Goal: Communication & Community: Answer question/provide support

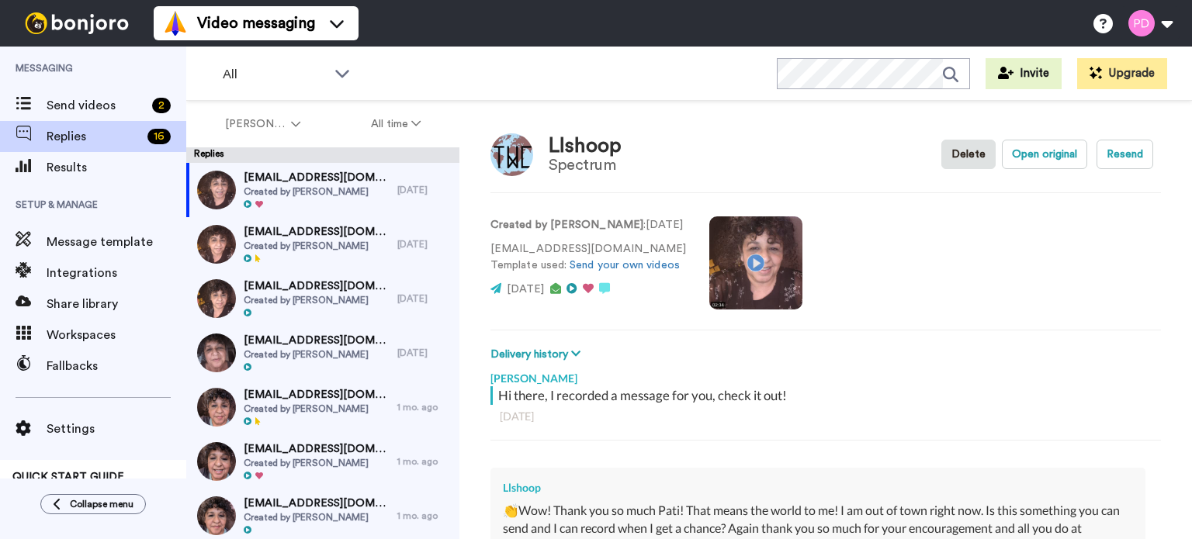
type textarea "x"
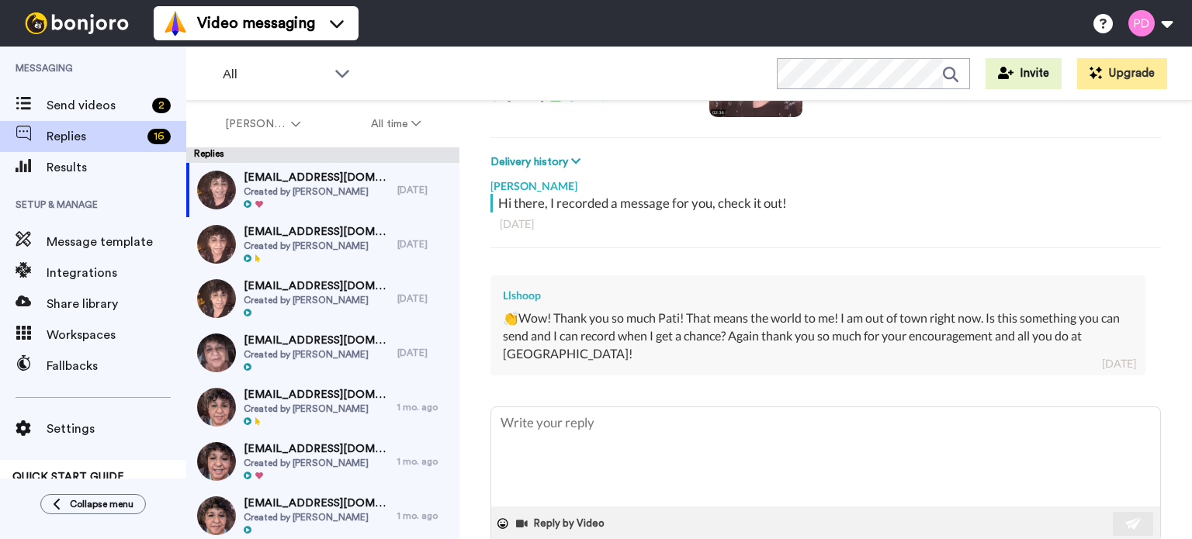
scroll to position [223, 0]
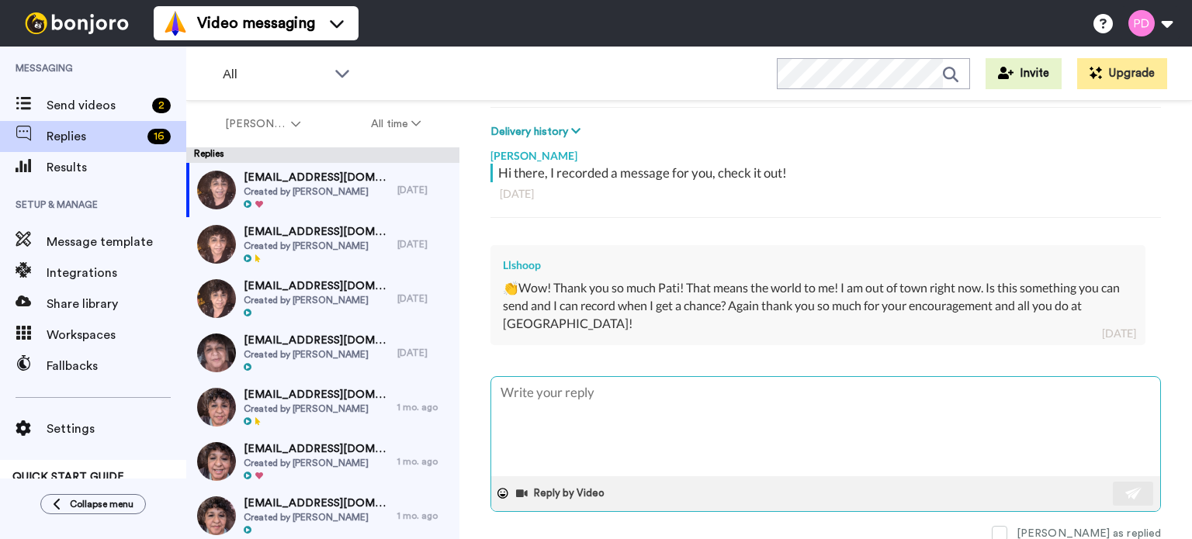
drag, startPoint x: 630, startPoint y: 398, endPoint x: 650, endPoint y: 394, distance: 19.8
click at [631, 398] on textarea at bounding box center [825, 426] width 669 height 99
type textarea "H"
type textarea "x"
type textarea "Hi"
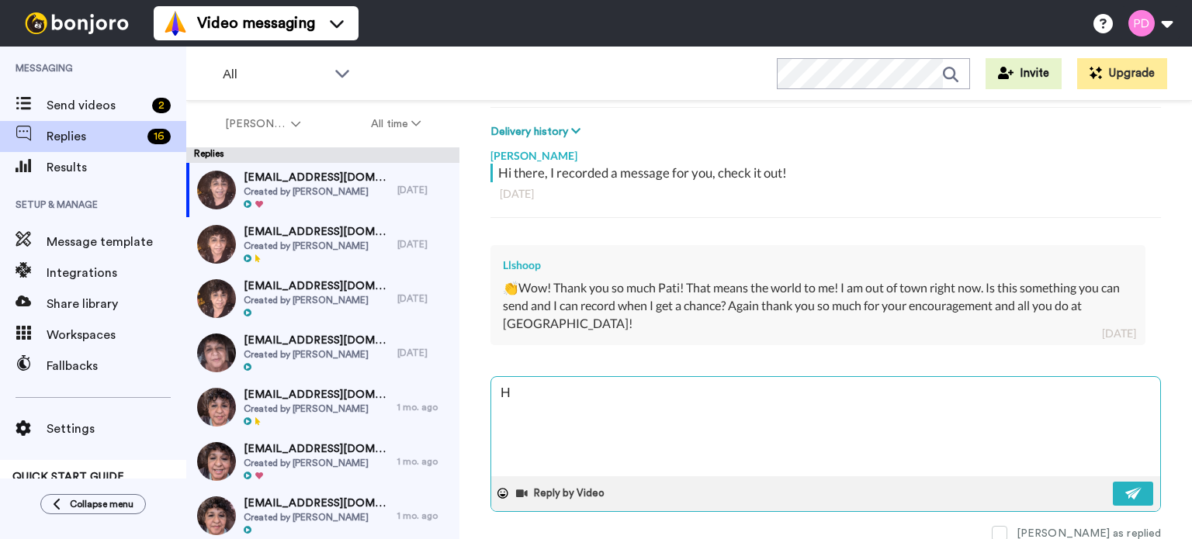
type textarea "x"
type textarea "Hi"
type textarea "x"
type textarea "Hi L"
type textarea "x"
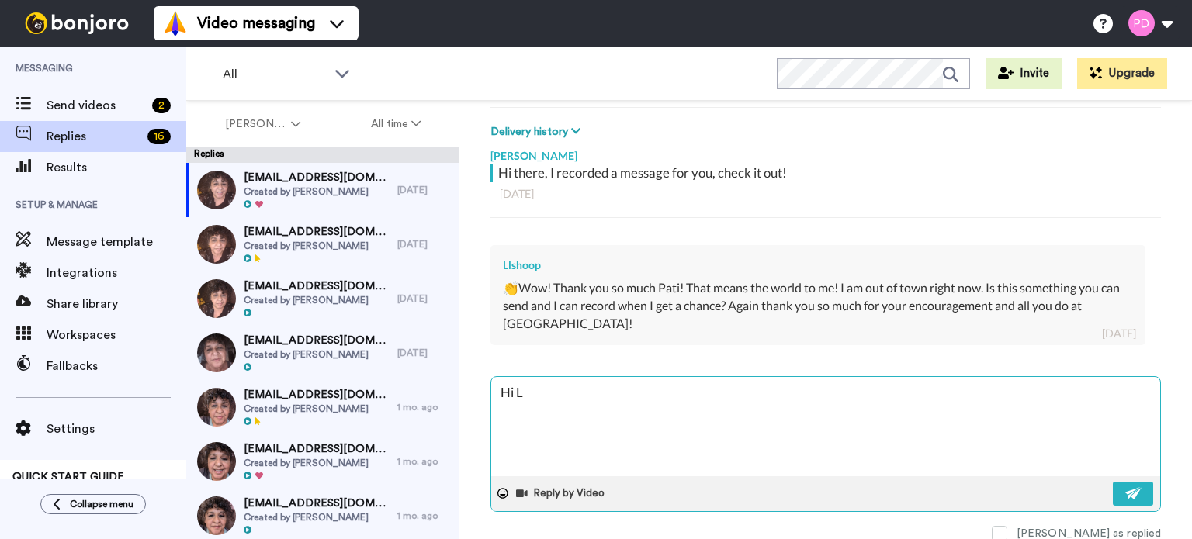
type textarea "Hi LI"
type textarea "x"
type textarea "Hi LIn"
type textarea "x"
type textarea "Hi LInd"
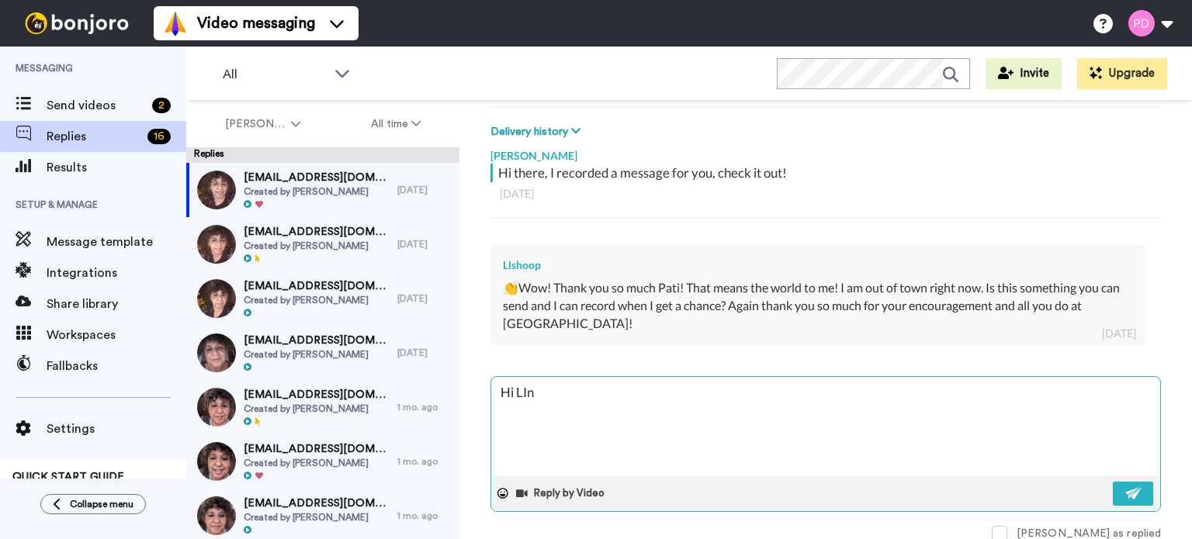
type textarea "x"
type textarea "Hi LInda"
type textarea "x"
type textarea "Hi LInda"
type textarea "x"
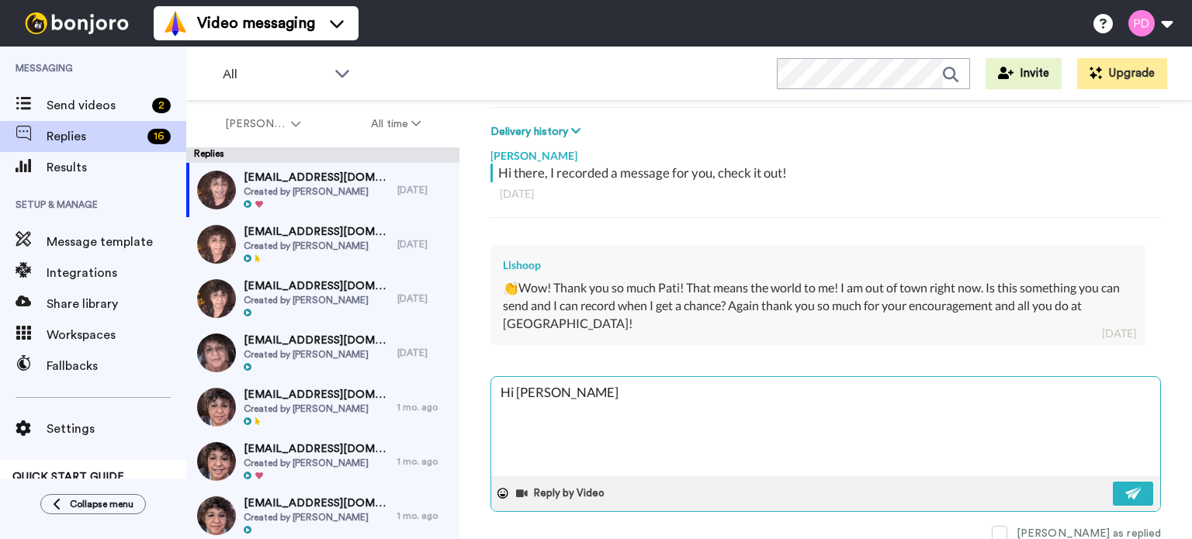
type textarea "Hi LInda"
type textarea "x"
type textarea "Hi LInd"
type textarea "x"
type textarea "Hi LIn"
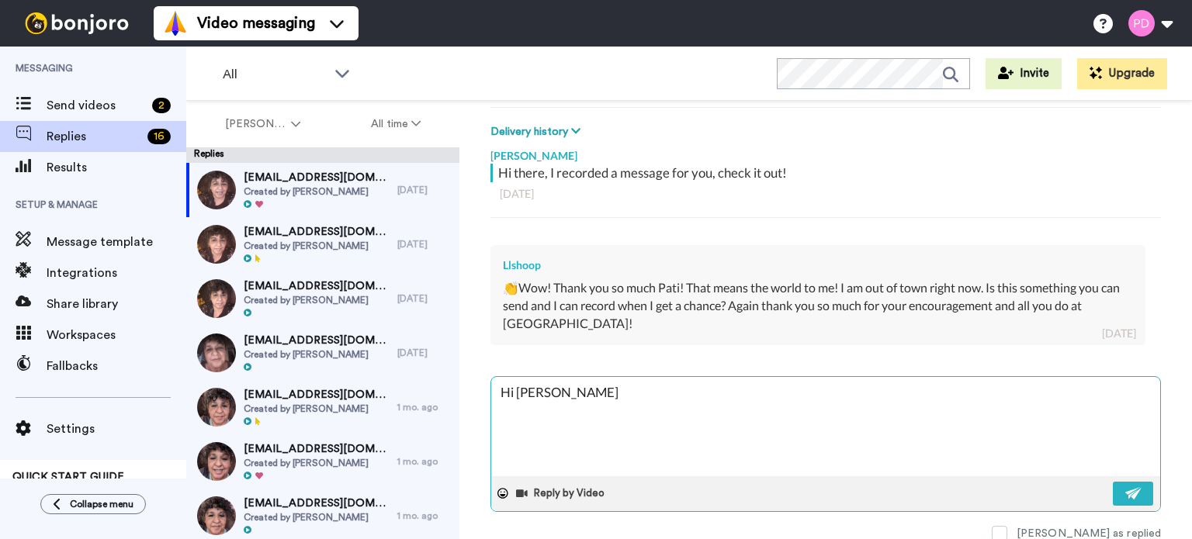
type textarea "x"
type textarea "Hi LI"
type textarea "x"
type textarea "Hi L"
type textarea "x"
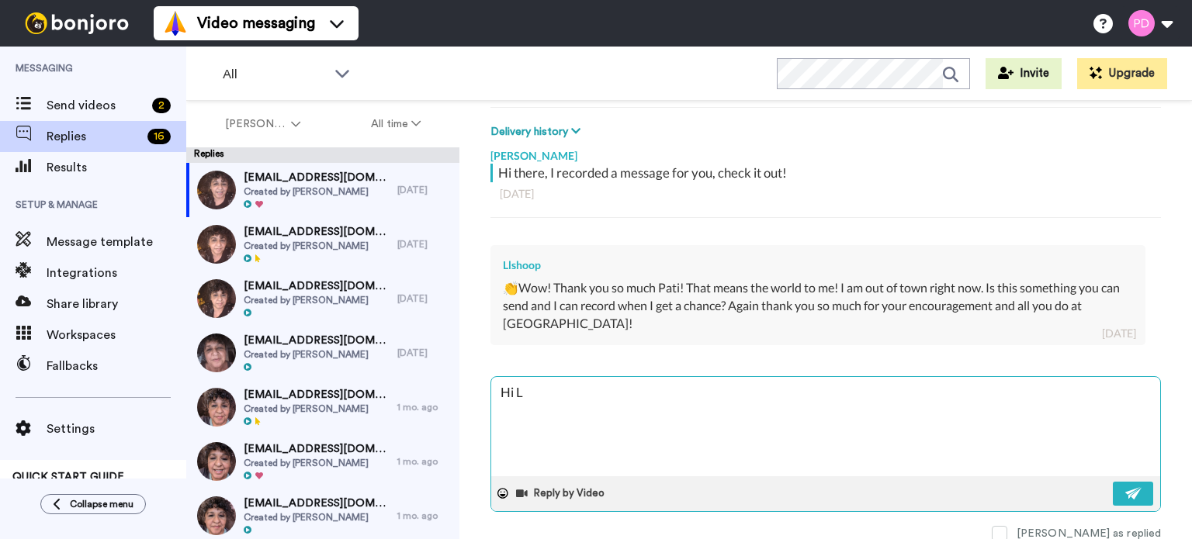
type textarea "Hi Li"
type textarea "x"
type textarea "Hi Lin"
type textarea "x"
type textarea "Hi Lind"
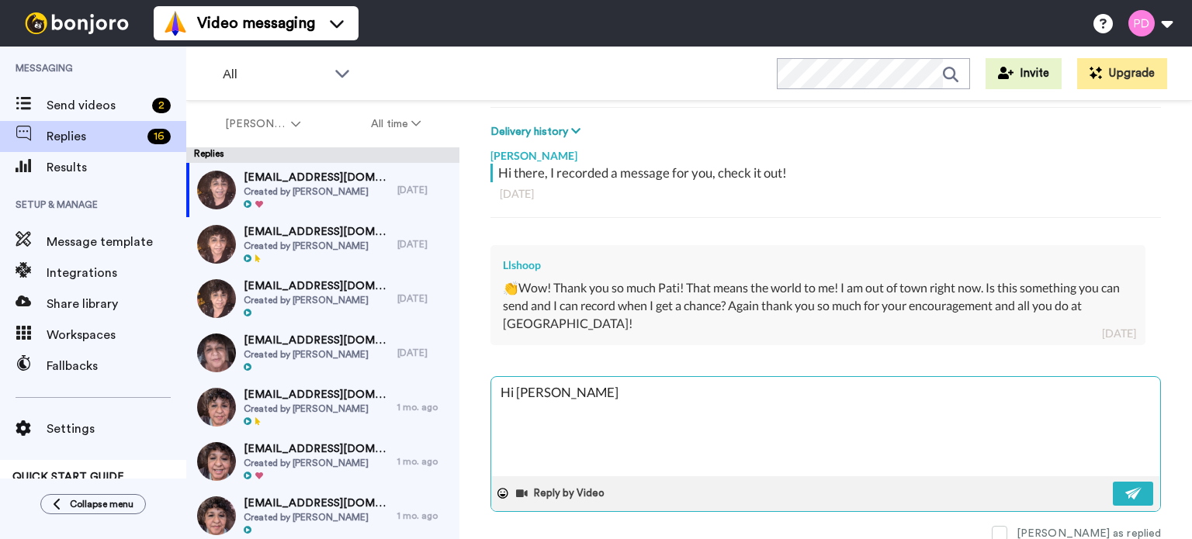
type textarea "x"
type textarea "Hi Linda"
type textarea "x"
type textarea "Hi Linda"
type textarea "x"
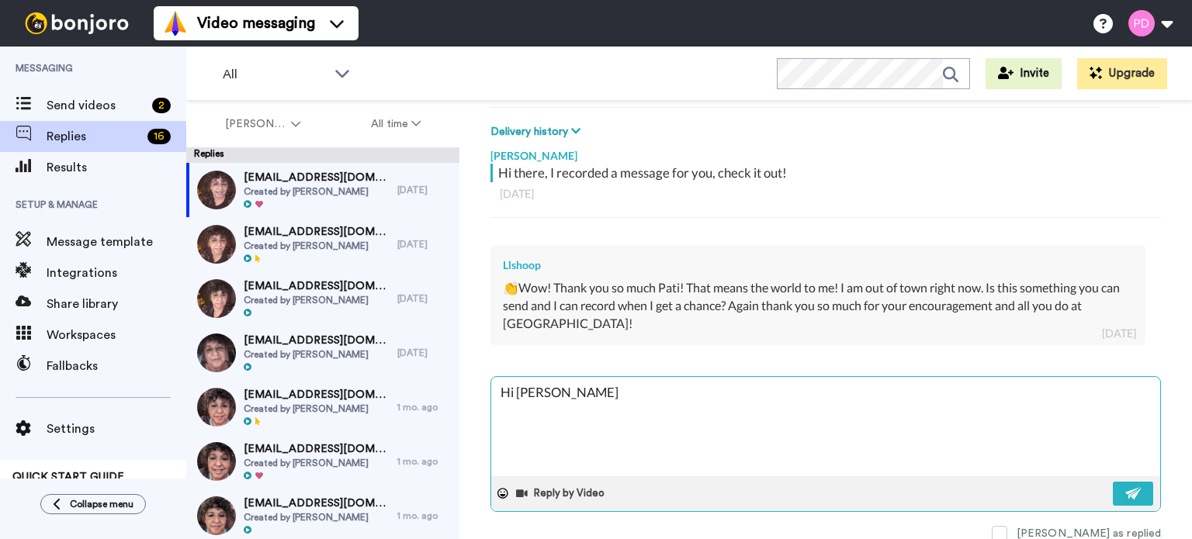
type textarea "Hi Linda -"
type textarea "x"
type textarea "Hi Linda -"
type textarea "x"
type textarea "Hi Linda -"
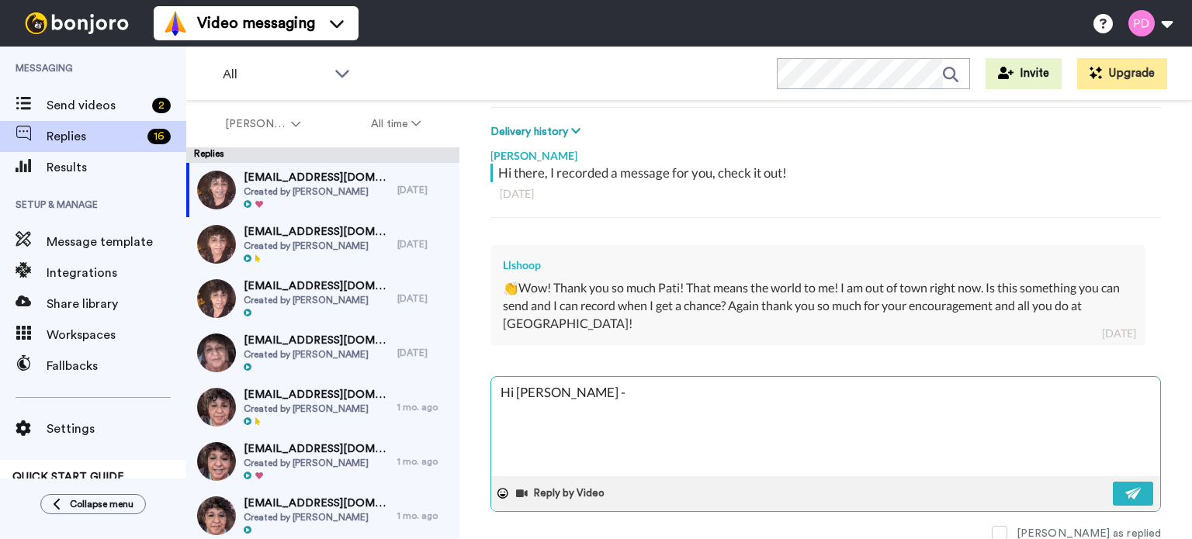
type textarea "x"
type textarea "Hi Linda - S"
type textarea "x"
type textarea "Hi Linda - So"
type textarea "x"
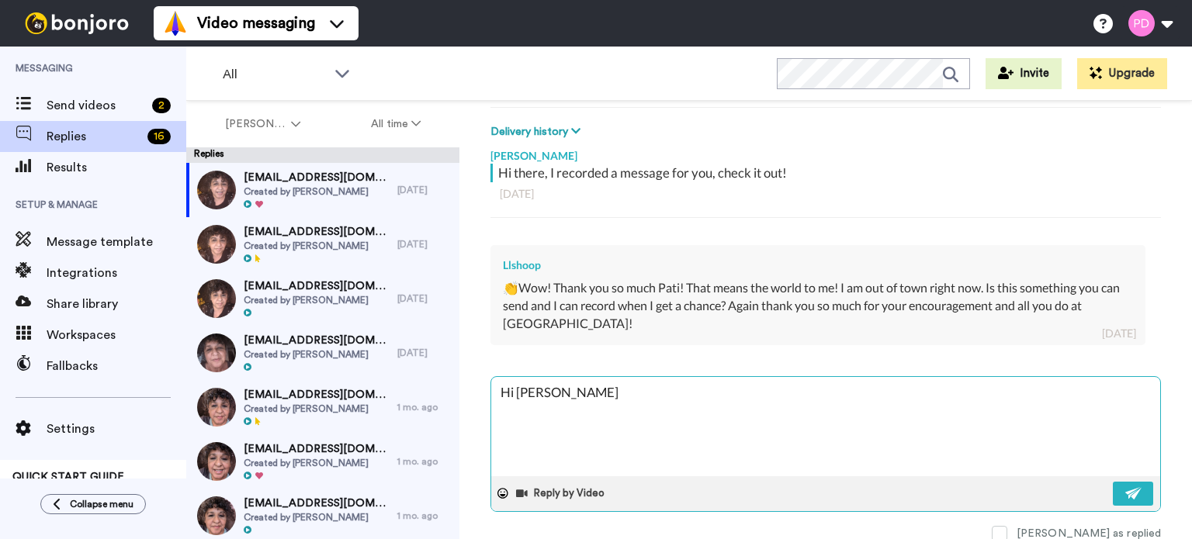
type textarea "Hi Linda - So"
type textarea "x"
type textarea "Hi Linda - So s"
type textarea "x"
type textarea "Hi Linda - So so"
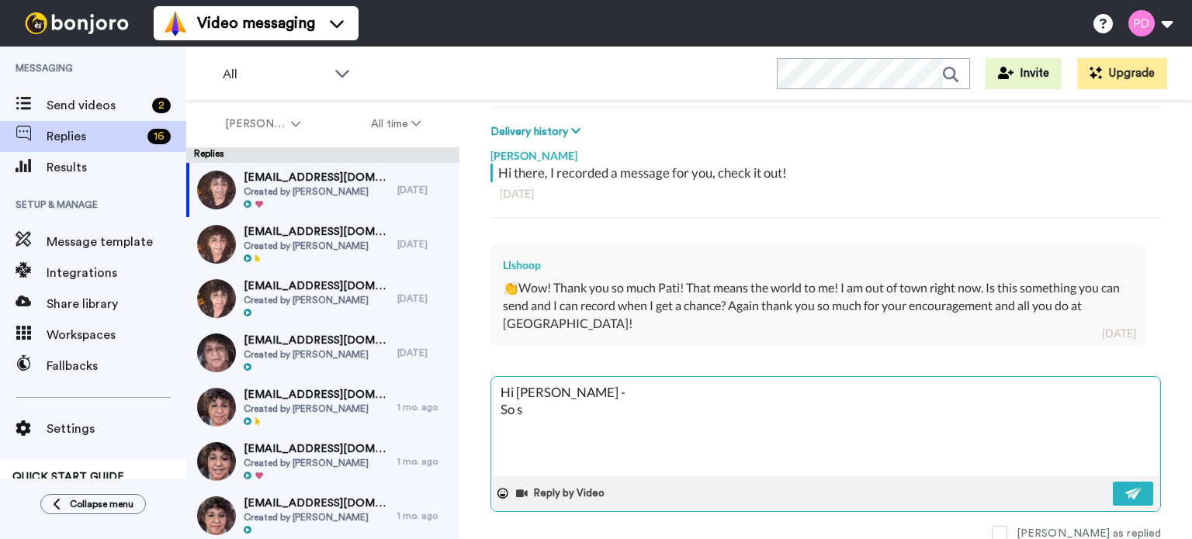
type textarea "x"
type textarea "Hi Linda - So sor"
type textarea "x"
type textarea "Hi Linda - So sorr"
type textarea "x"
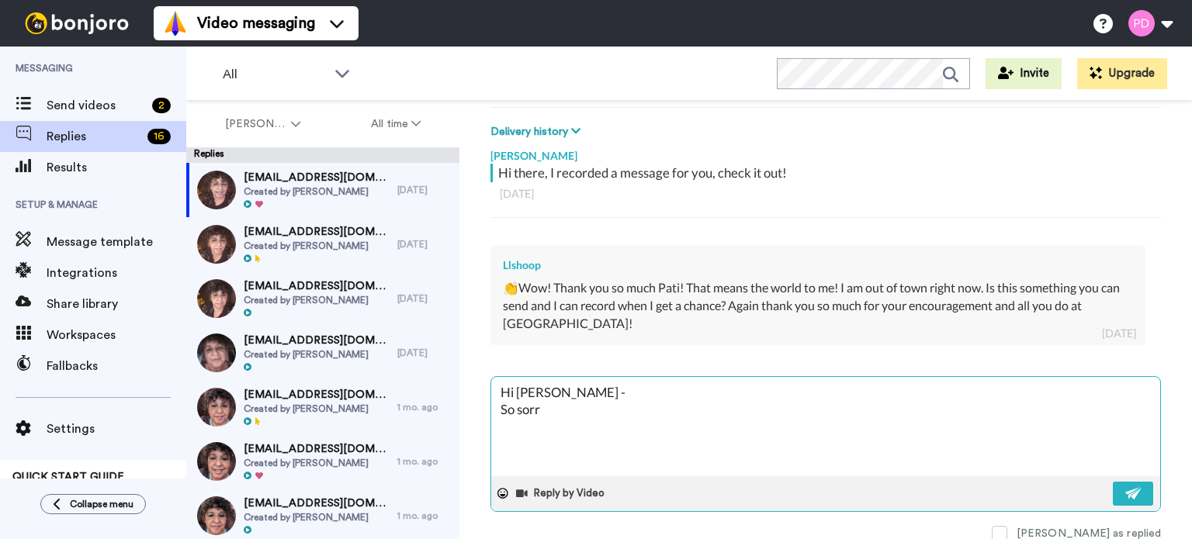
type textarea "Hi Linda - So sorry"
type textarea "x"
type textarea "Hi Linda - So sorry"
type textarea "x"
type textarea "Hi Linda - So sorry i"
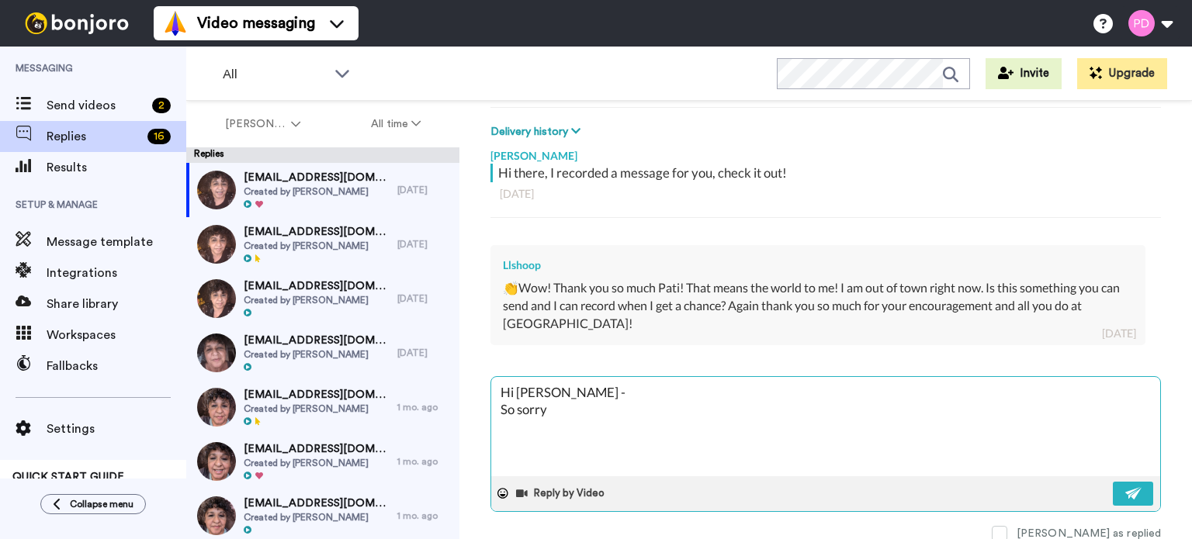
type textarea "x"
type textarea "Hi Linda - So sorry it"
type textarea "x"
type textarea "Hi Linda - So sorry it"
type textarea "x"
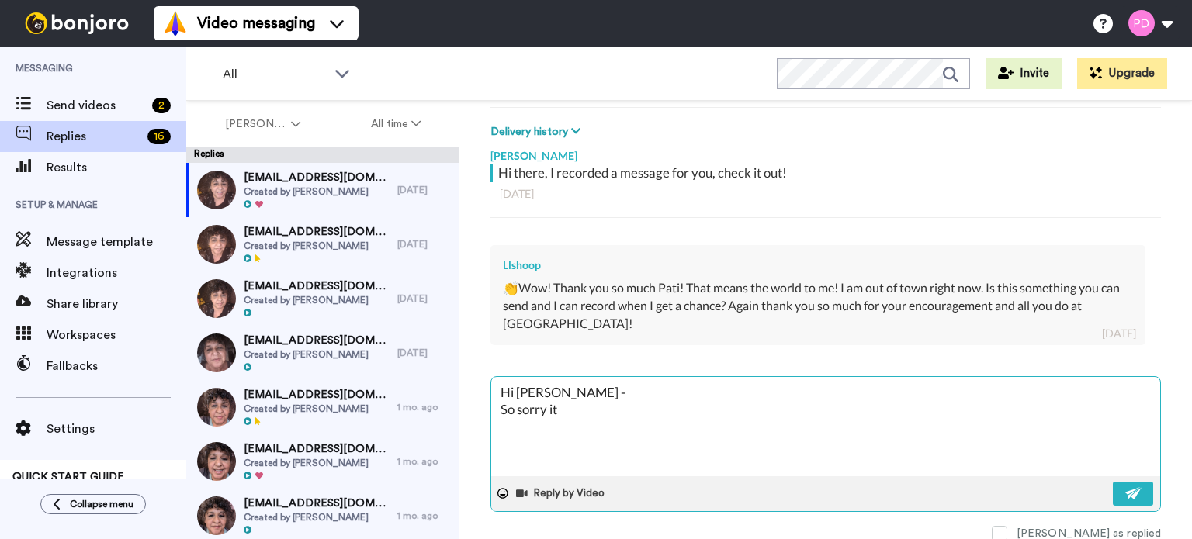
type textarea "Hi Linda - So sorry it t"
type textarea "x"
type textarea "Hi Linda - So sorry it to"
type textarea "x"
type textarea "Hi Linda - So sorry it too"
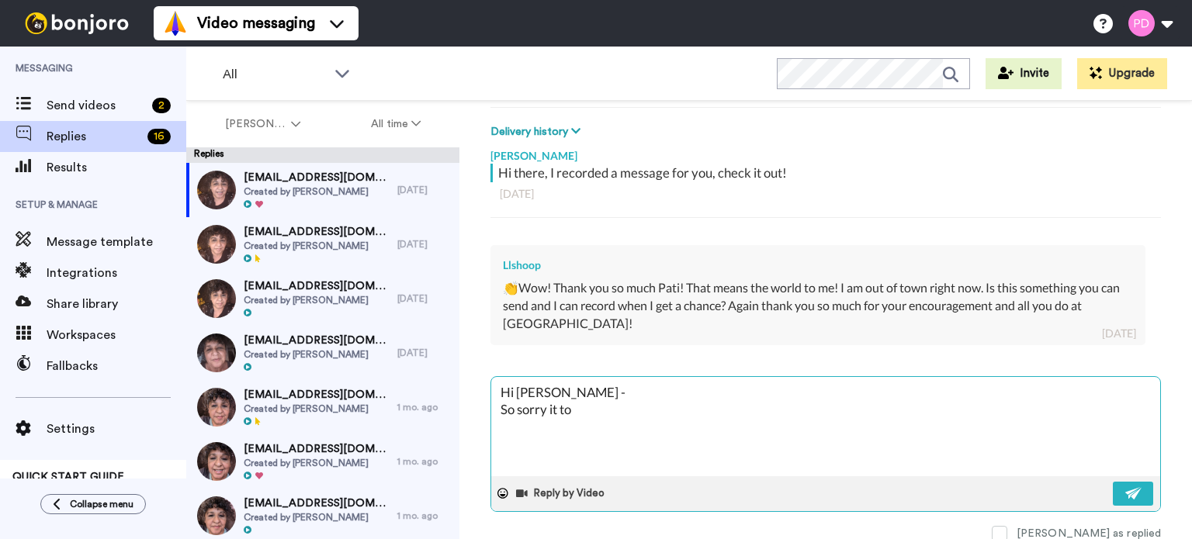
type textarea "x"
type textarea "Hi Linda - So sorry it took"
type textarea "x"
type textarea "Hi Linda - So sorry it took"
type textarea "x"
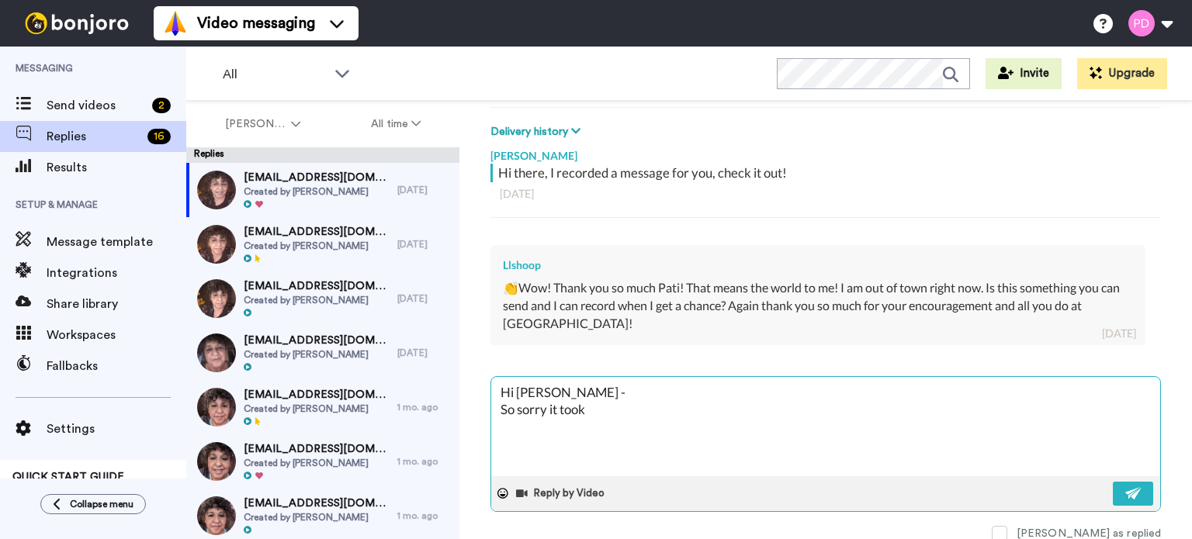
type textarea "Hi Linda - So sorry it took m"
type textarea "x"
type textarea "Hi Linda - So sorry it took me"
type textarea "x"
type textarea "Hi Linda - So sorry it took me"
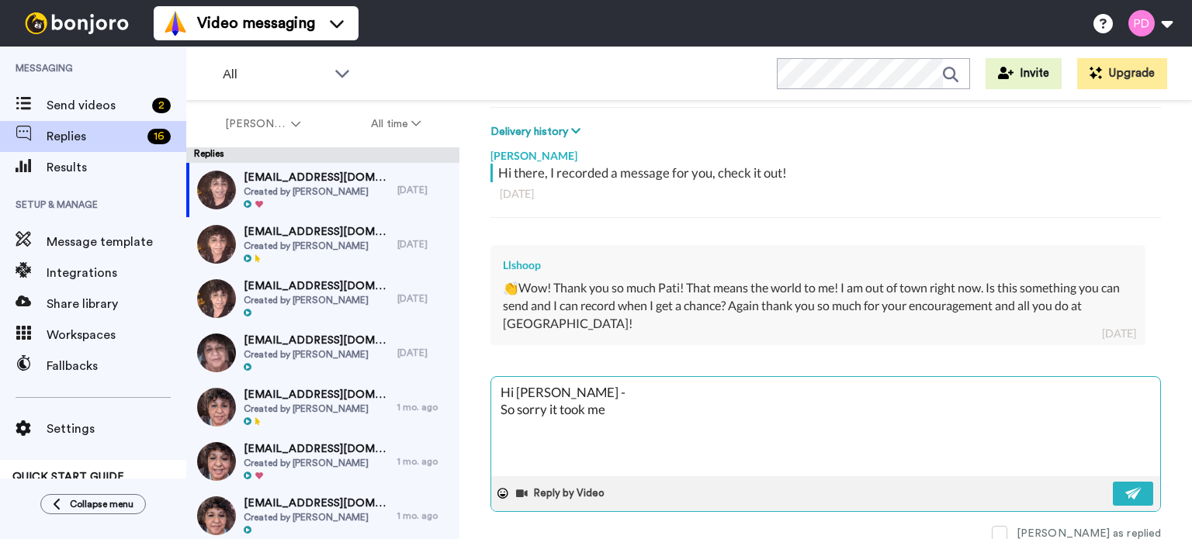
type textarea "x"
type textarea "Hi Linda - So sorry it took me"
type textarea "x"
type textarea "Hi Linda - So sorry it took m"
type textarea "x"
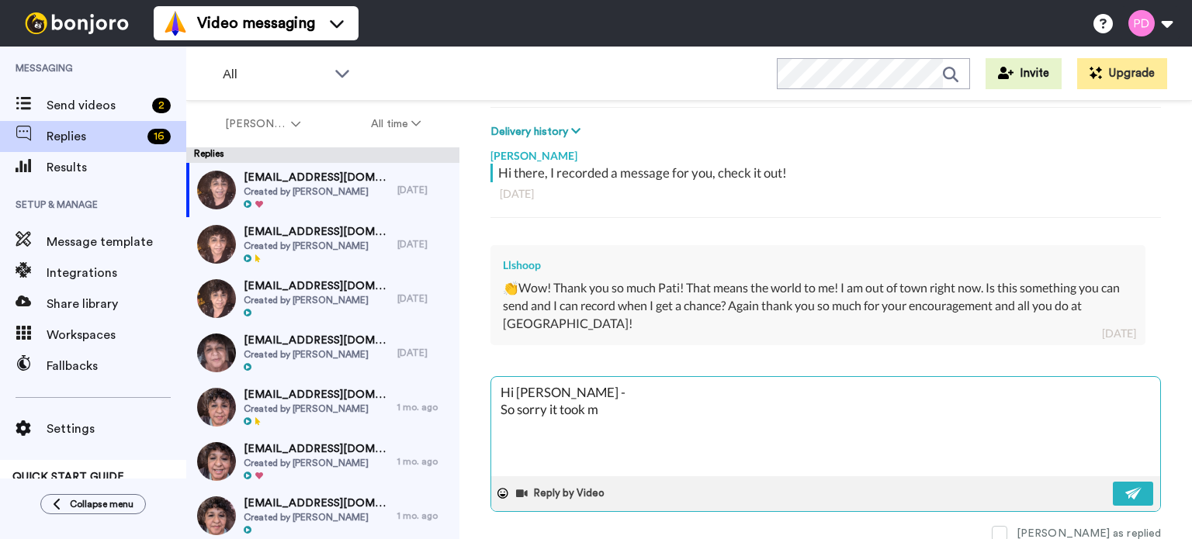
type textarea "Hi Linda - So sorry it took"
type textarea "x"
type textarea "Hi Linda - So sorry it took"
type textarea "x"
type textarea "Hi Linda - So sorry it too"
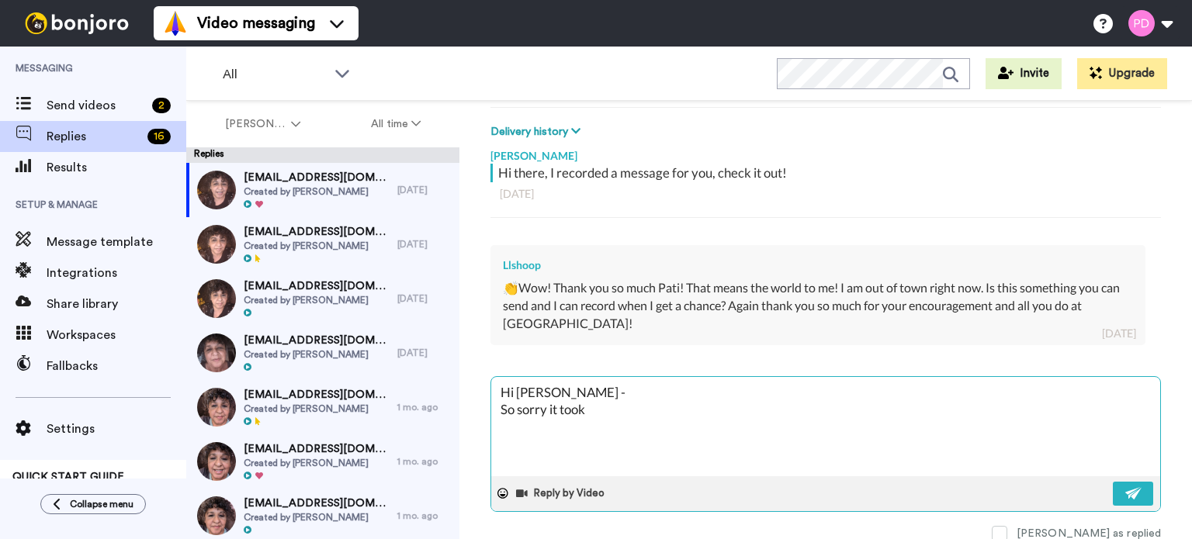
type textarea "x"
type textarea "Hi Linda - So sorry it to"
type textarea "x"
type textarea "Hi Linda - So sorry it t"
type textarea "x"
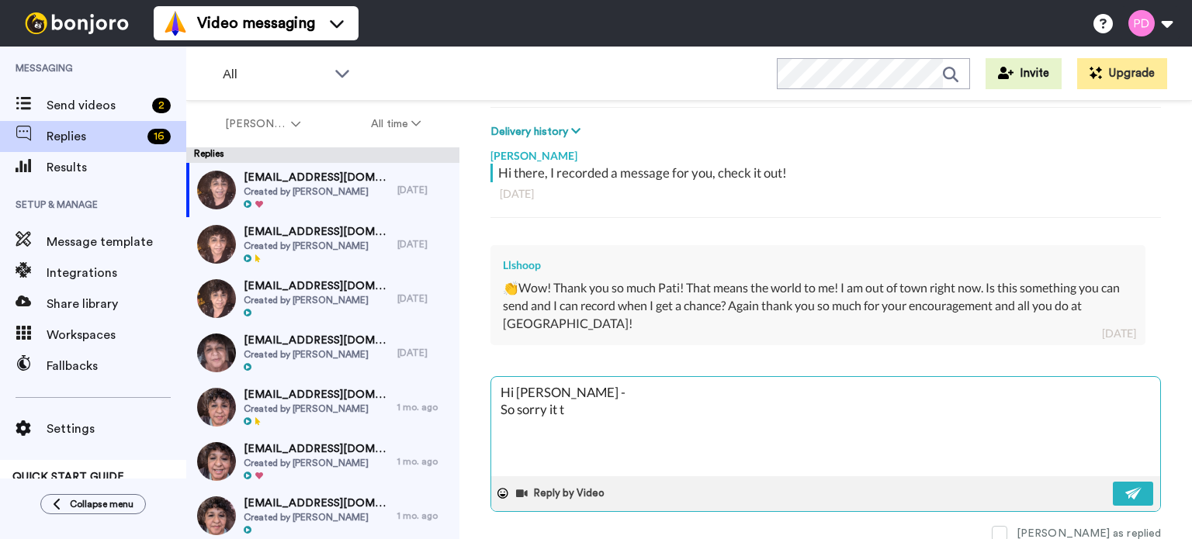
type textarea "Hi Linda - So sorry it"
type textarea "x"
type textarea "Hi Linda - So sorry it"
type textarea "x"
type textarea "Hi Linda - So sorry i"
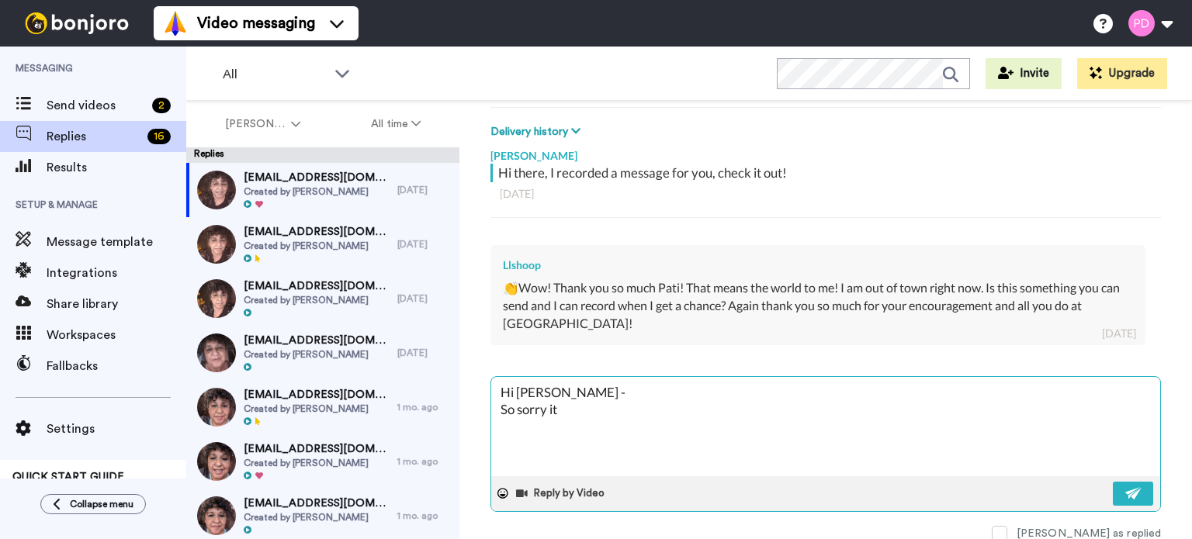
type textarea "x"
type textarea "Hi Linda - So sorry"
type textarea "x"
type textarea "Hi Linda - So sorry f"
type textarea "x"
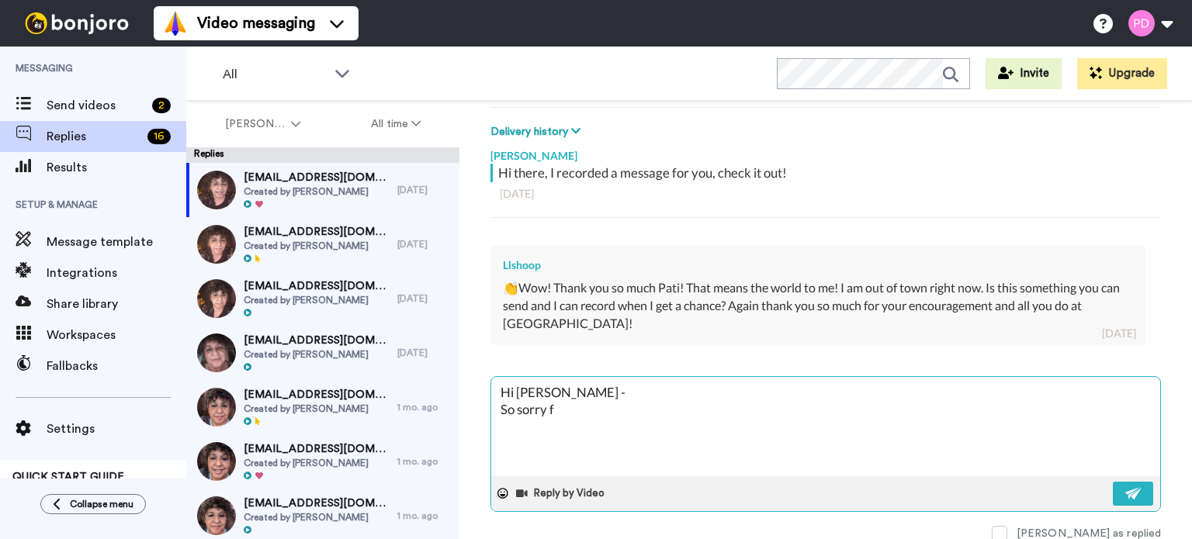
type textarea "Hi Linda - So sorry fo"
type textarea "x"
type textarea "Hi Linda - So sorry for"
type textarea "x"
type textarea "Hi Linda - So sorry for"
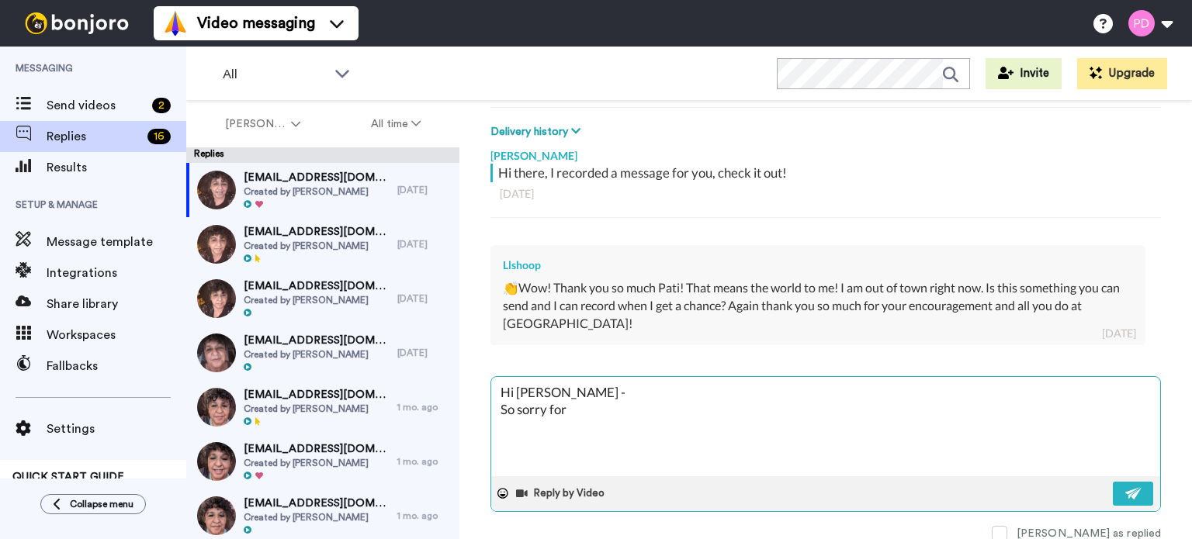
type textarea "x"
type textarea "Hi Linda - So sorry for t"
type textarea "x"
type textarea "Hi Linda - So sorry for th"
type textarea "x"
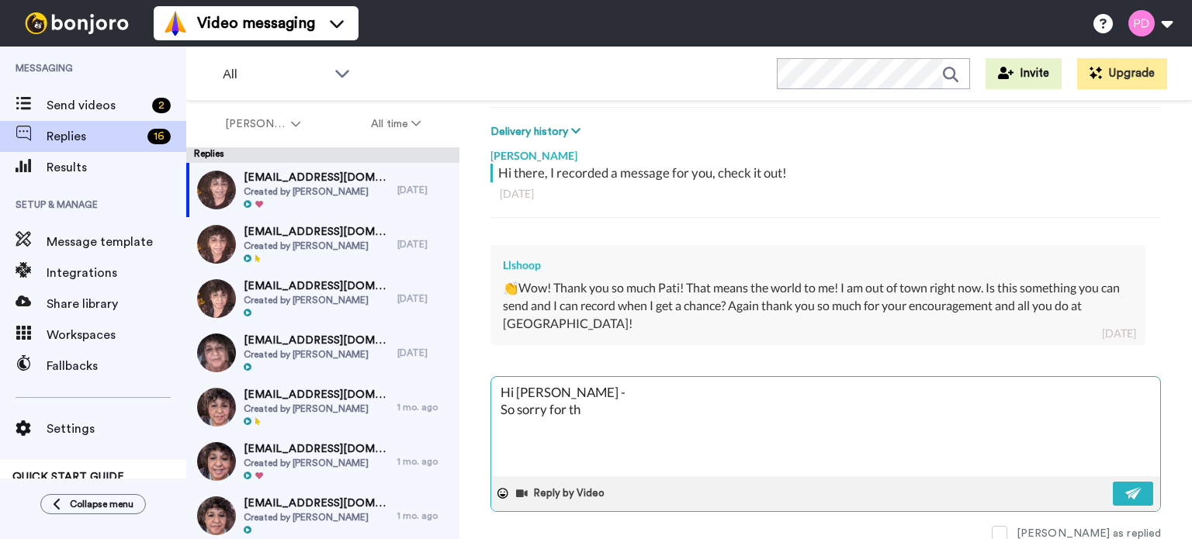
type textarea "Hi Linda - So sorry for the"
type textarea "x"
type textarea "Hi Linda - So sorry for the"
type textarea "x"
type textarea "Hi Linda - So sorry for the d"
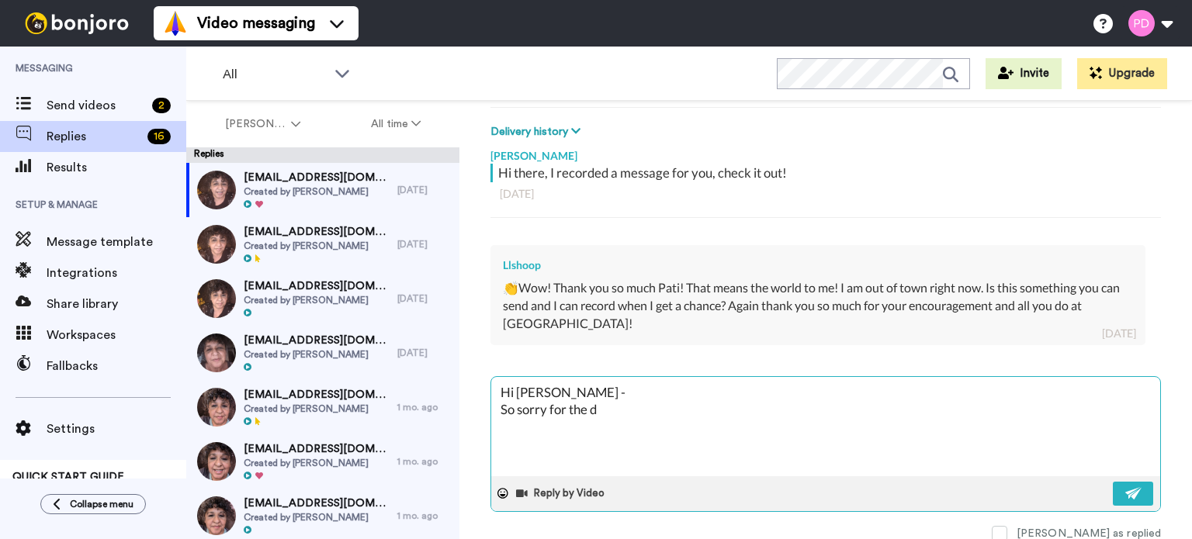
type textarea "x"
type textarea "Hi Linda - So sorry for the de"
type textarea "x"
type textarea "Hi Linda - So sorry for the del"
type textarea "x"
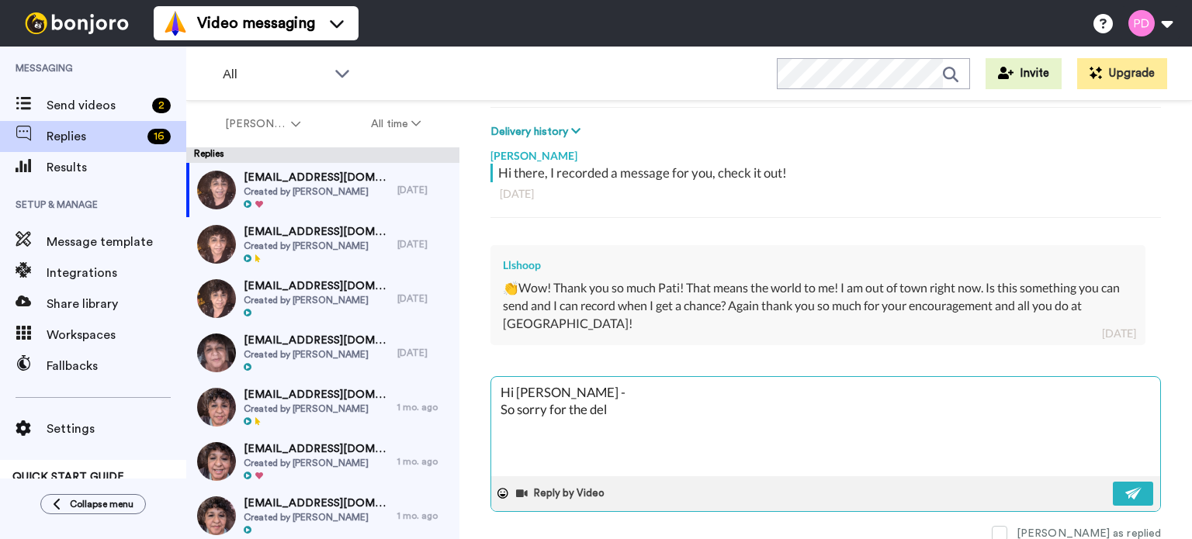
type textarea "Hi Linda - So sorry for the dela"
type textarea "x"
type textarea "Hi Linda - So sorry for the delay"
type textarea "x"
type textarea "Hi Linda - So sorry for the delay"
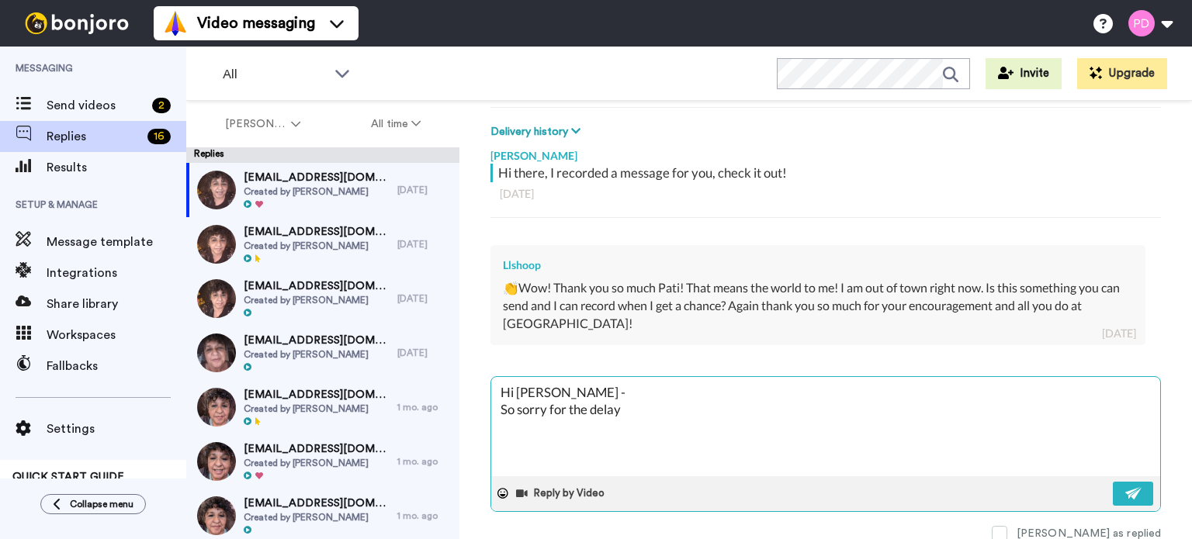
type textarea "x"
type textarea "Hi Linda - So sorry for the delay i"
type textarea "x"
type textarea "Hi Linda - So sorry for the delay in"
type textarea "x"
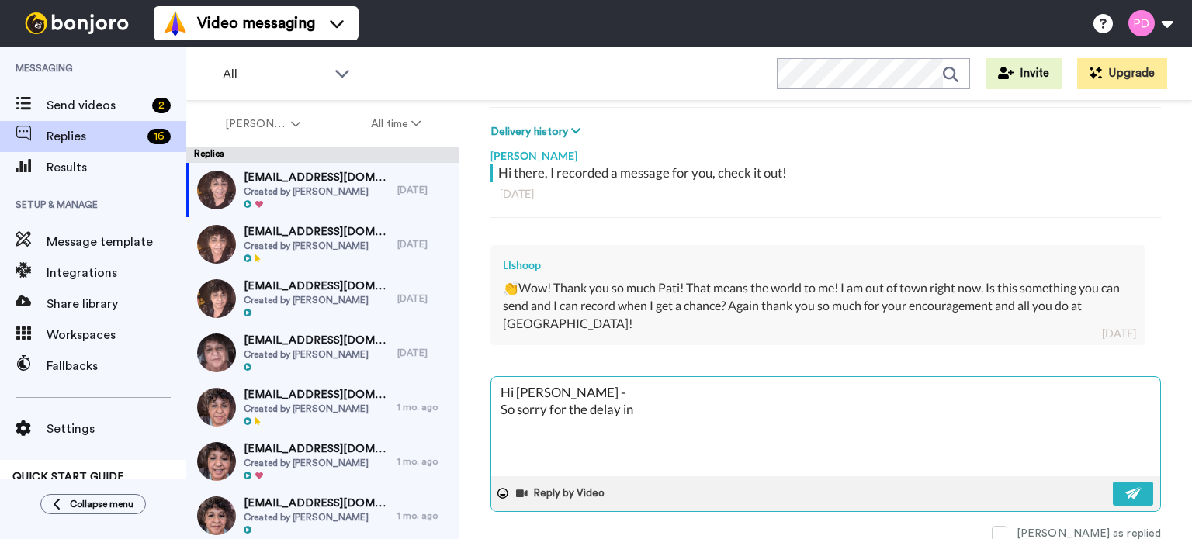
type textarea "Hi Linda - So sorry for the delay in"
type textarea "x"
type textarea "Hi Linda - So sorry for the delay in g"
type textarea "x"
type textarea "Hi Linda - So sorry for the delay in ge"
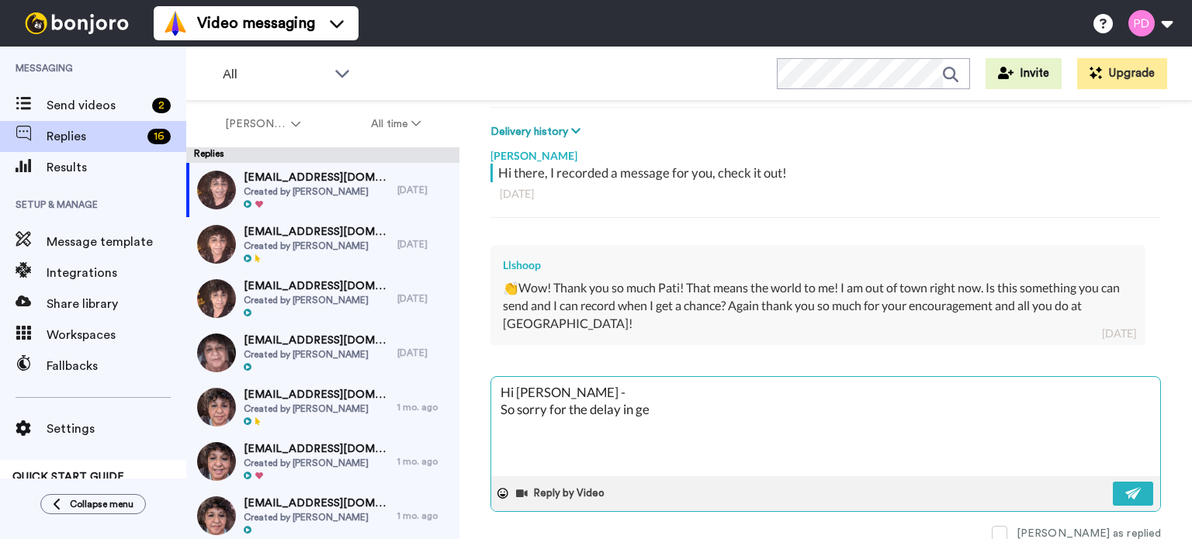
type textarea "x"
type textarea "Hi Linda - So sorry for the delay in get"
type textarea "x"
type textarea "Hi Linda - So sorry for the delay in gett"
type textarea "x"
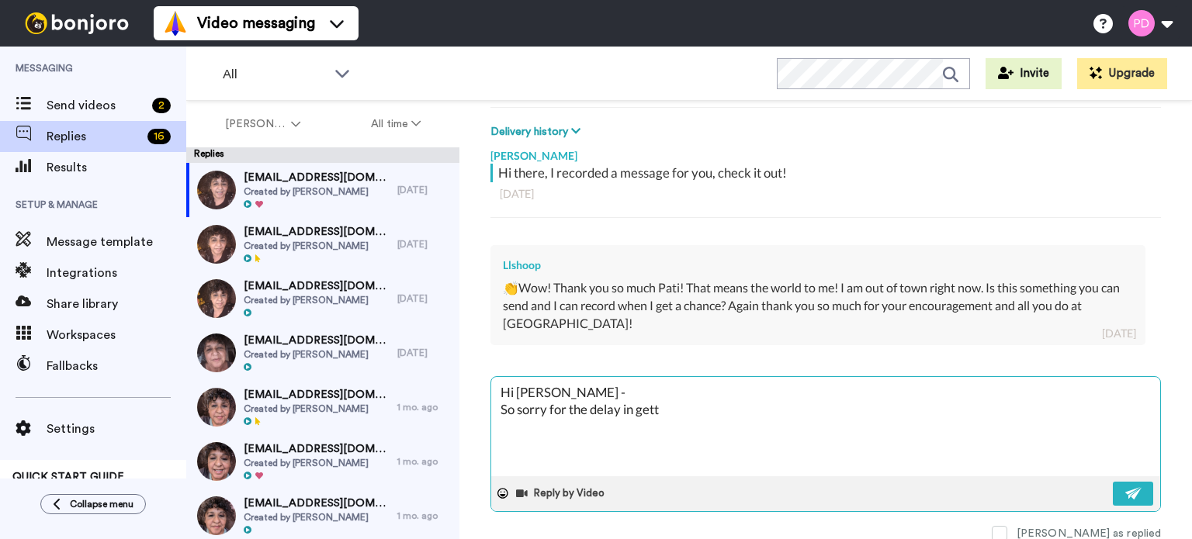
type textarea "Hi Linda - So sorry for the delay in getti"
type textarea "x"
type textarea "Hi Linda - So sorry for the delay in gettin"
type textarea "x"
type textarea "Hi Linda - So sorry for the delay in getting"
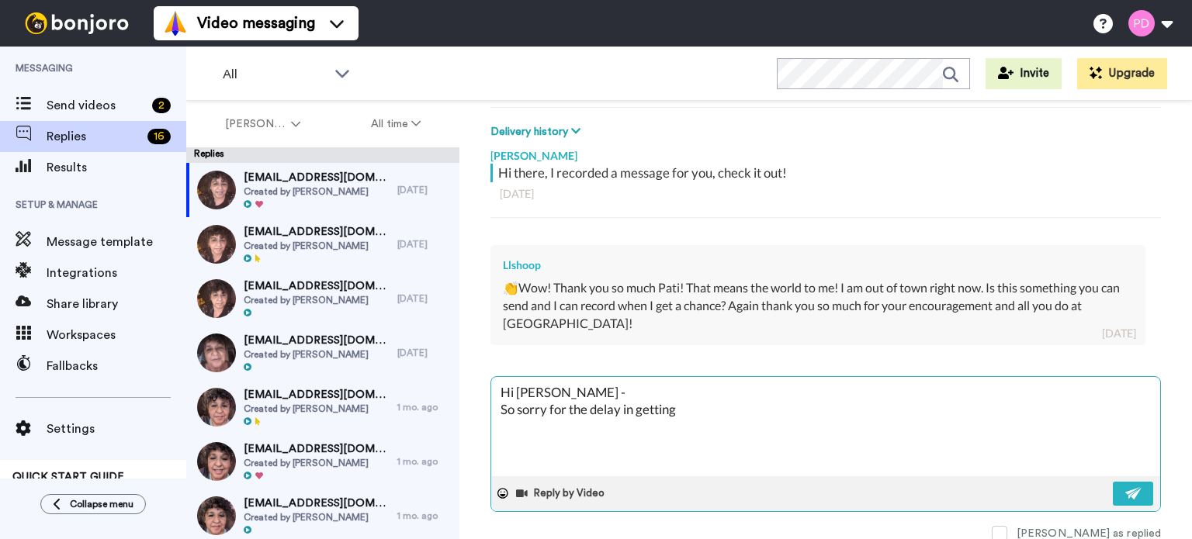
type textarea "x"
type textarea "Hi Linda - So sorry for the delay in getting"
type textarea "x"
type textarea "Hi Linda - So sorry for the delay in getting b"
type textarea "x"
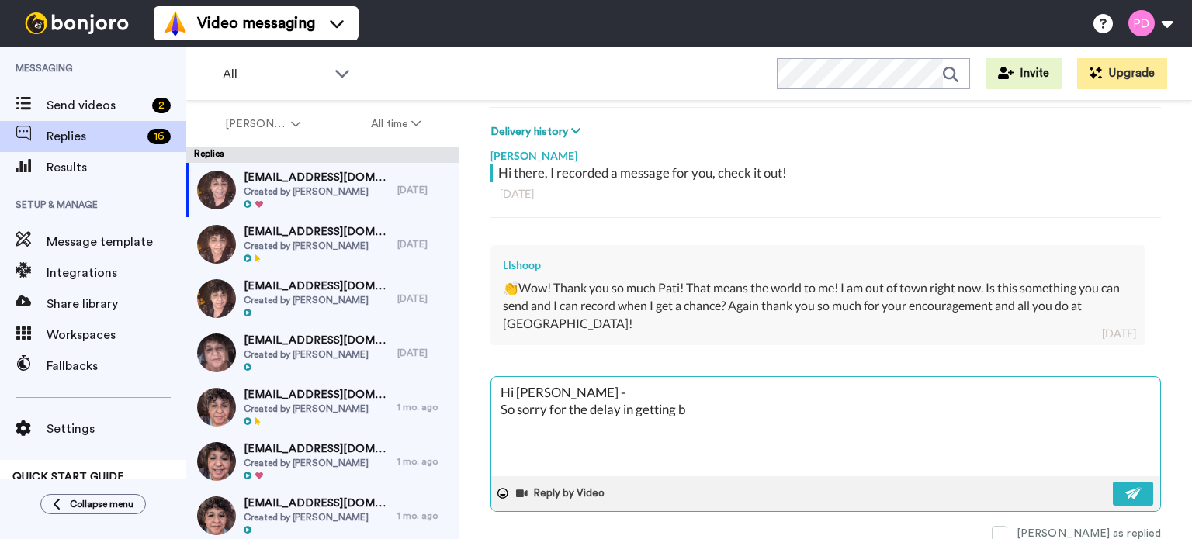
type textarea "Hi Linda - So sorry for the delay in getting ba"
type textarea "x"
type textarea "Hi Linda - So sorry for the delay in getting bac"
type textarea "x"
type textarea "Hi Linda - So sorry for the delay in getting back"
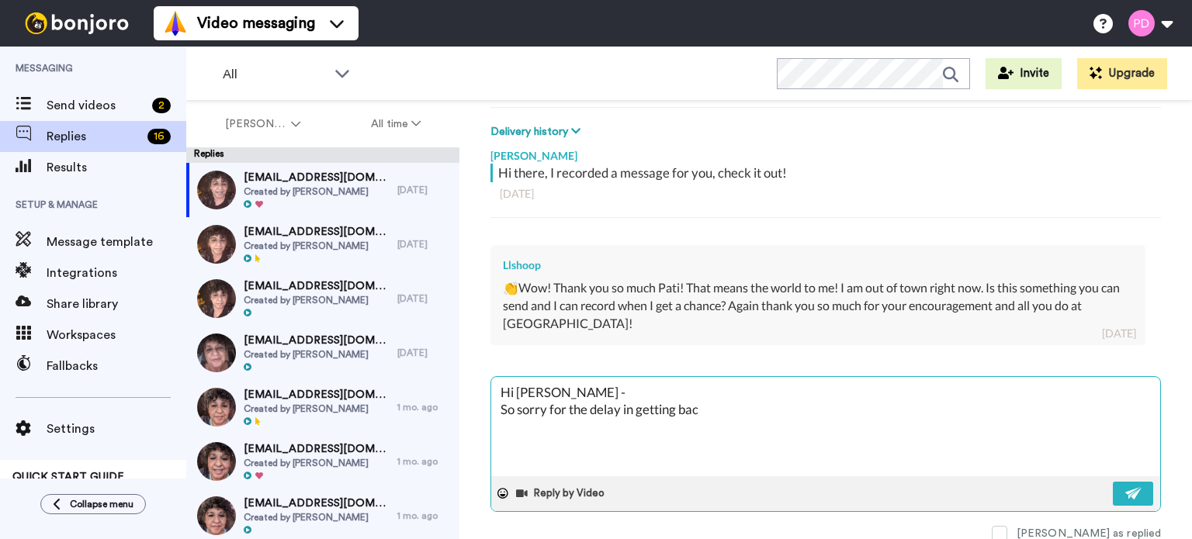
type textarea "x"
type textarea "Hi Linda - So sorry for the delay in getting back"
type textarea "x"
type textarea "Hi Linda - So sorry for the delay in getting back t"
type textarea "x"
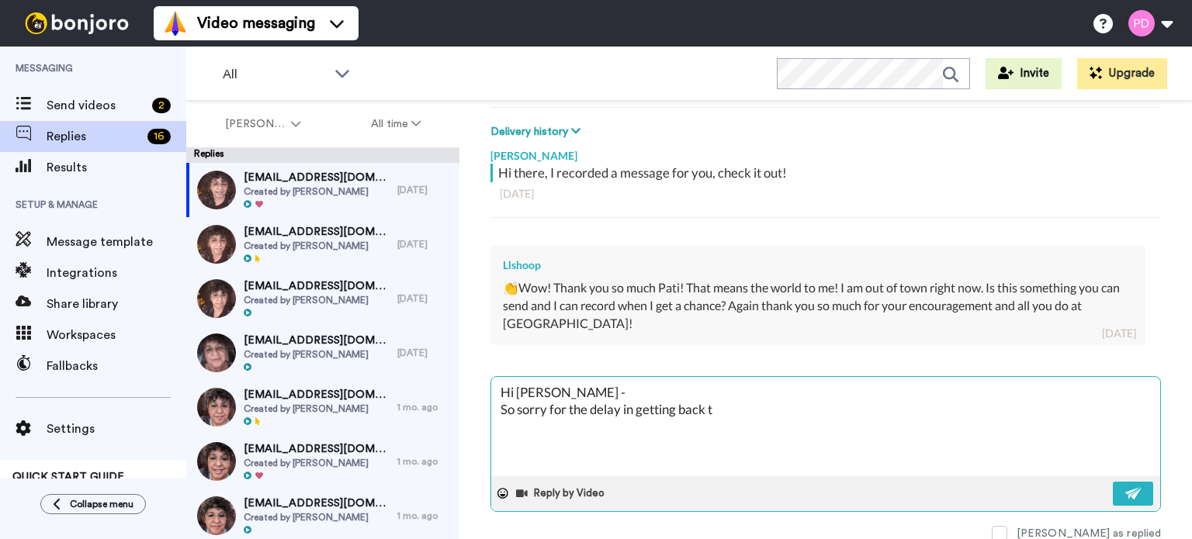
type textarea "Hi Linda - So sorry for the delay in getting back t"
type textarea "x"
type textarea "Hi Linda - So sorry for the delay in getting back t o"
type textarea "x"
type textarea "Hi Linda - So sorry for the delay in getting back t"
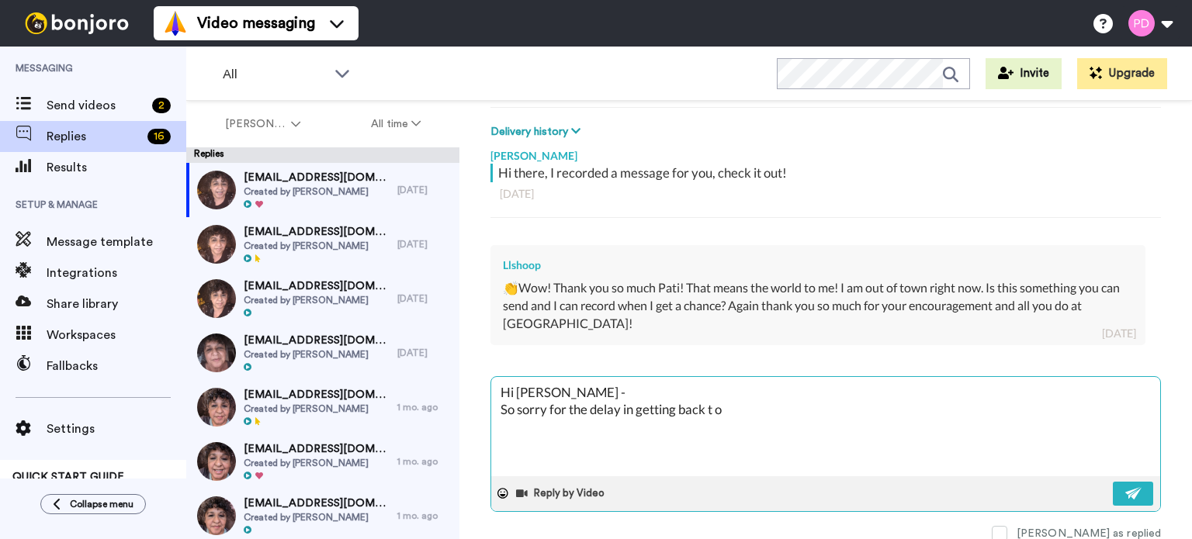
type textarea "x"
type textarea "Hi Linda - So sorry for the delay in getting back t"
type textarea "x"
type textarea "Hi Linda - So sorry for the delay in getting back to"
type textarea "x"
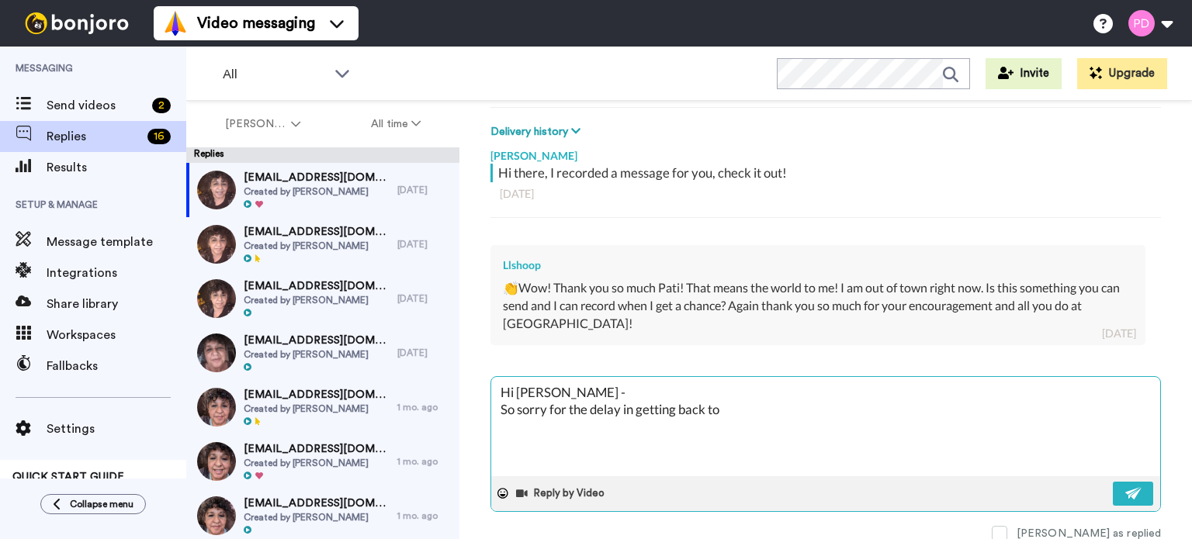
type textarea "Hi Linda - So sorry for the delay in getting back to"
type textarea "x"
type textarea "Hi Linda - So sorry for the delay in getting back to y"
type textarea "x"
type textarea "Hi Linda - So sorry for the delay in getting back to yo"
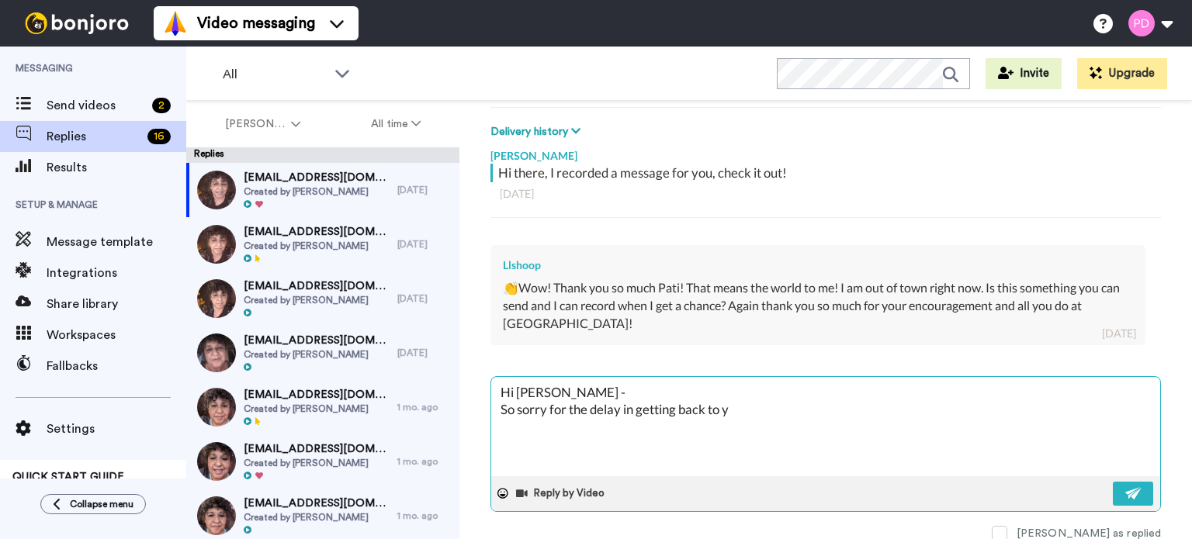
type textarea "x"
type textarea "Hi Linda - So sorry for the delay in getting back to you"
type textarea "x"
type textarea "Hi Linda - So sorry for the delay in getting back to you."
type textarea "x"
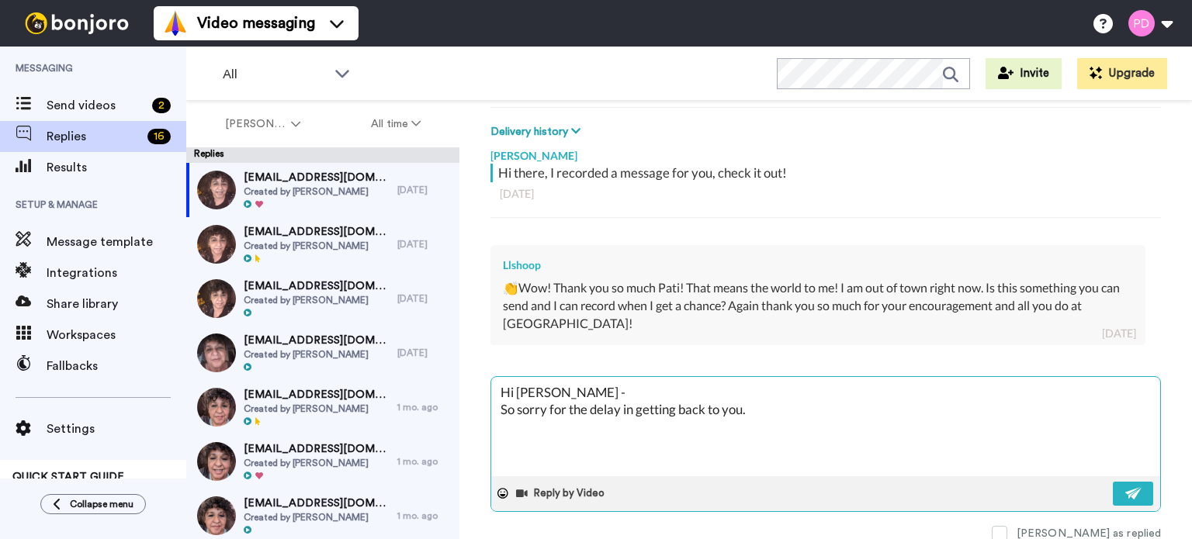
type textarea "Hi Linda - So sorry for the delay in getting back to you."
type textarea "x"
type textarea "Hi Linda - So sorry for the delay in getting back to you. I"
type textarea "x"
type textarea "Hi Linda - So sorry for the delay in getting back to you. I'"
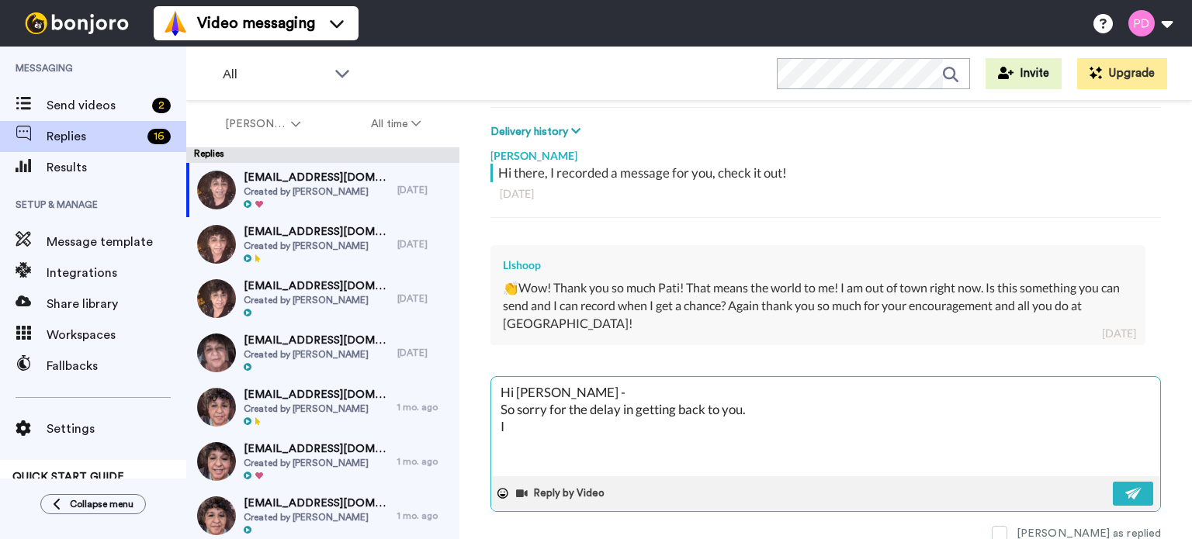
type textarea "x"
type textarea "Hi Linda - So sorry for the delay in getting back to you. I'n"
type textarea "x"
type textarea "Hi Linda - So sorry for the delay in getting back to you. I'n"
type textarea "x"
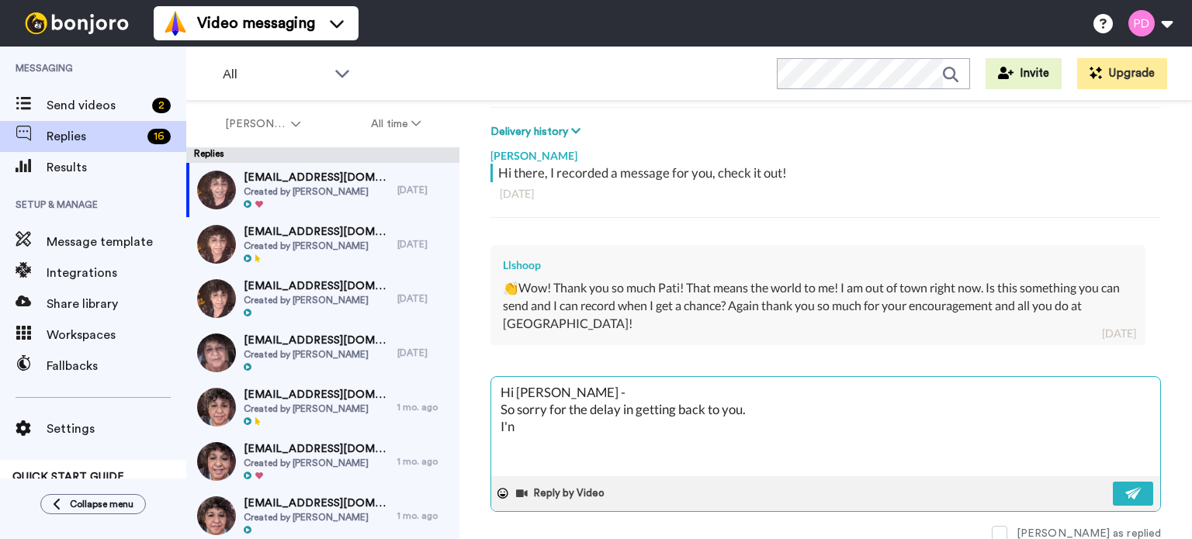
type textarea "Hi Linda - So sorry for the delay in getting back to you. I'n"
type textarea "x"
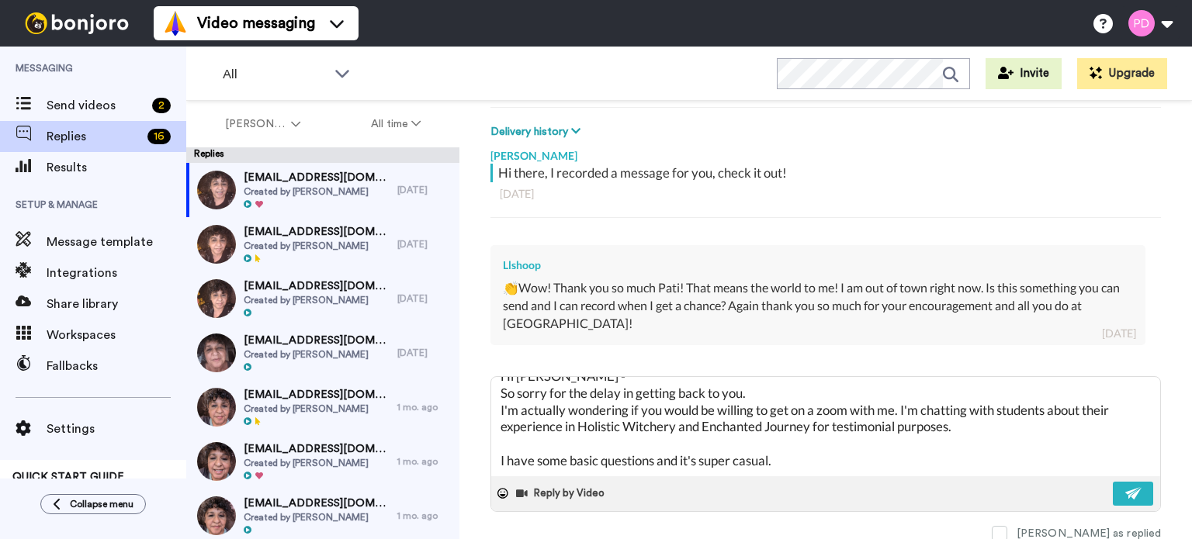
scroll to position [43, 0]
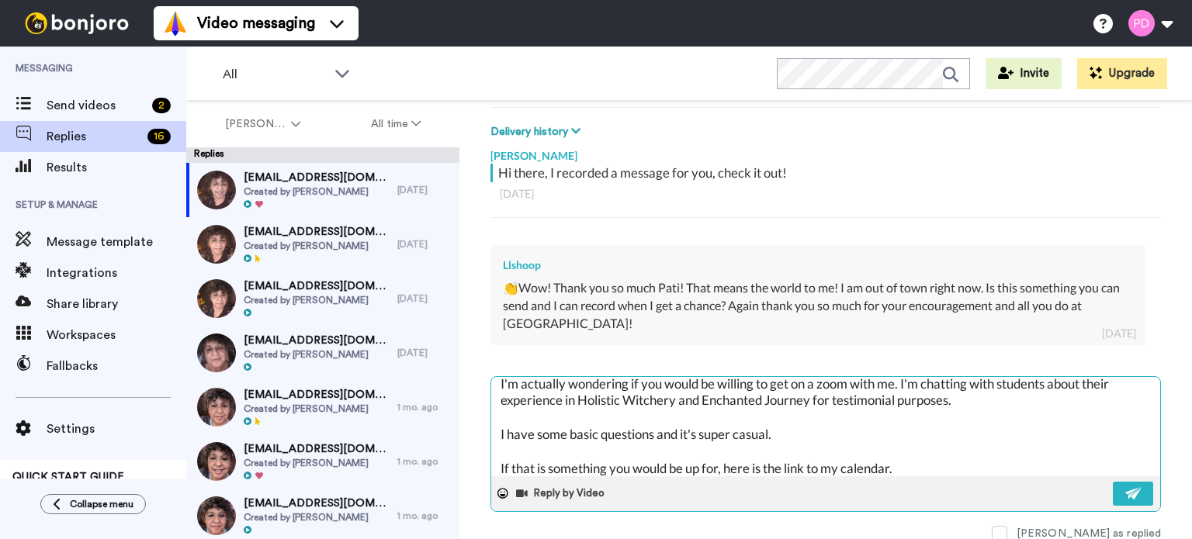
click at [932, 468] on textarea "Hi Linda - So sorry for the delay in getting back to you. I'm actually wonderin…" at bounding box center [825, 426] width 669 height 99
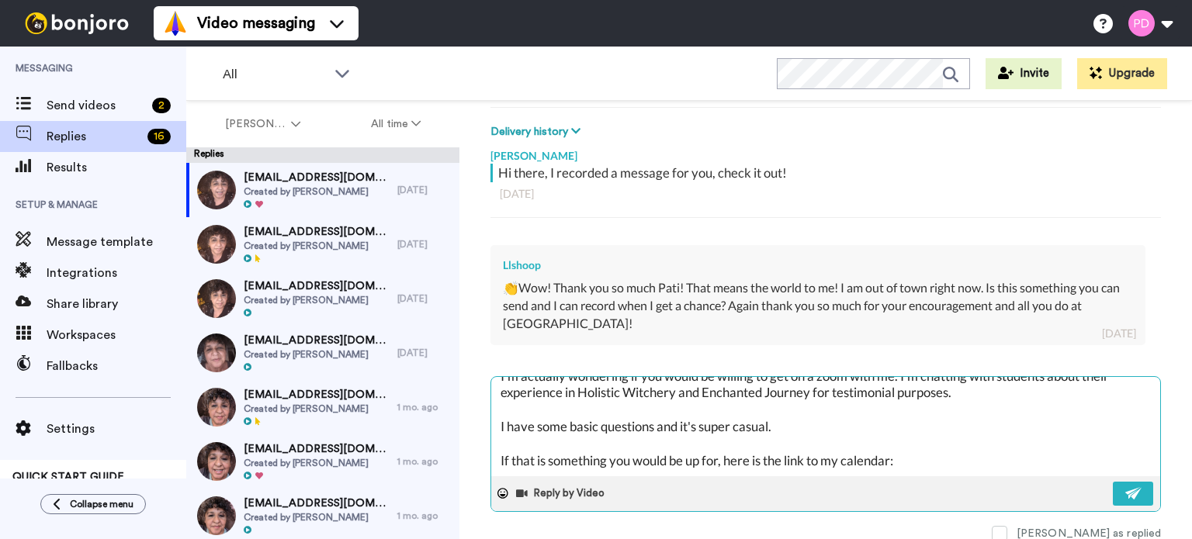
scroll to position [67, 0]
paste textarea "https://stan.store/PatiDiaz/p/the-sisters-enchanted-coffee-chat"
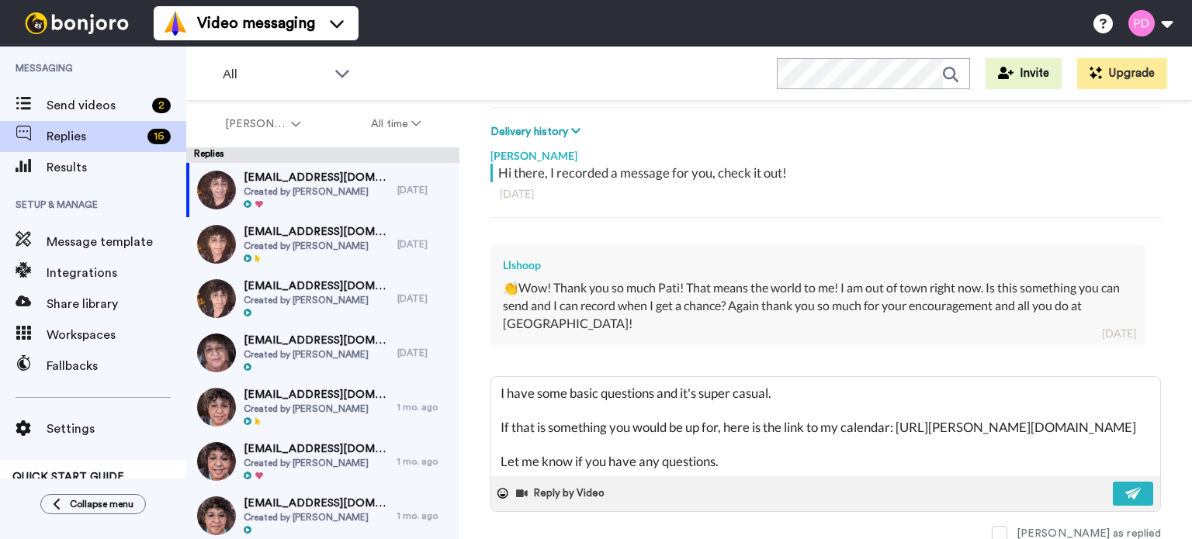
scroll to position [127, 0]
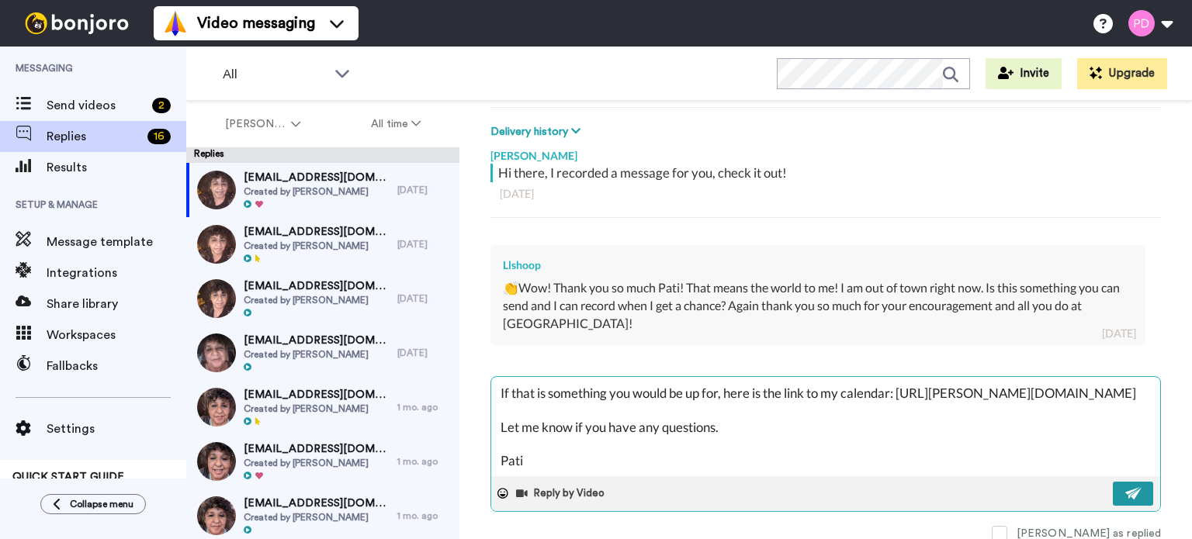
click at [1113, 497] on button at bounding box center [1133, 494] width 40 height 24
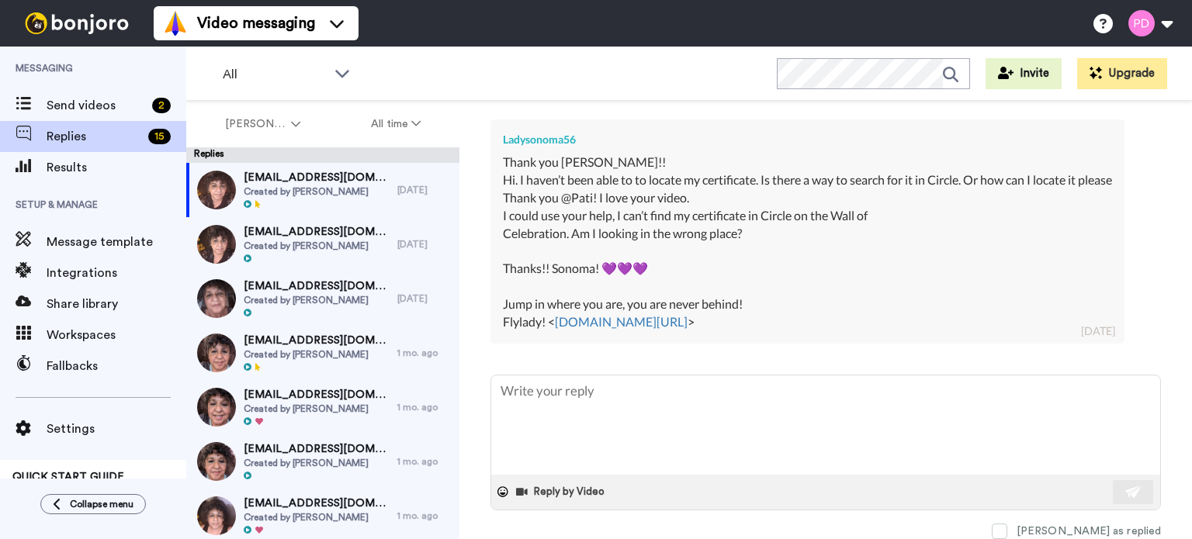
scroll to position [365, 0]
click at [556, 404] on textarea at bounding box center [825, 425] width 669 height 99
type textarea "H"
type textarea "x"
type textarea "Hi"
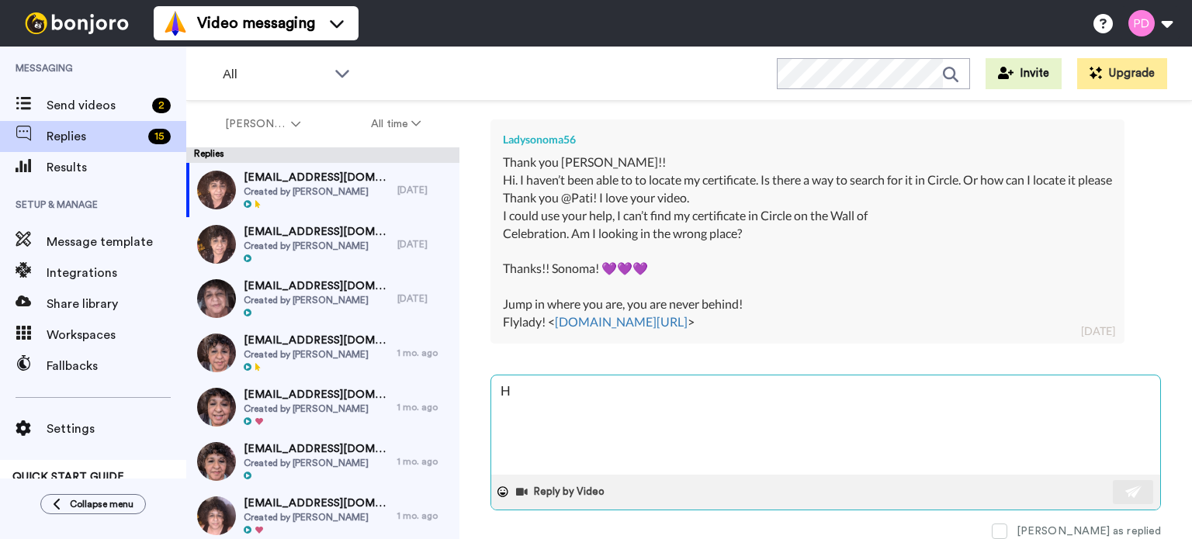
type textarea "x"
type textarea "Hi"
type textarea "x"
type textarea "Hi S"
type textarea "x"
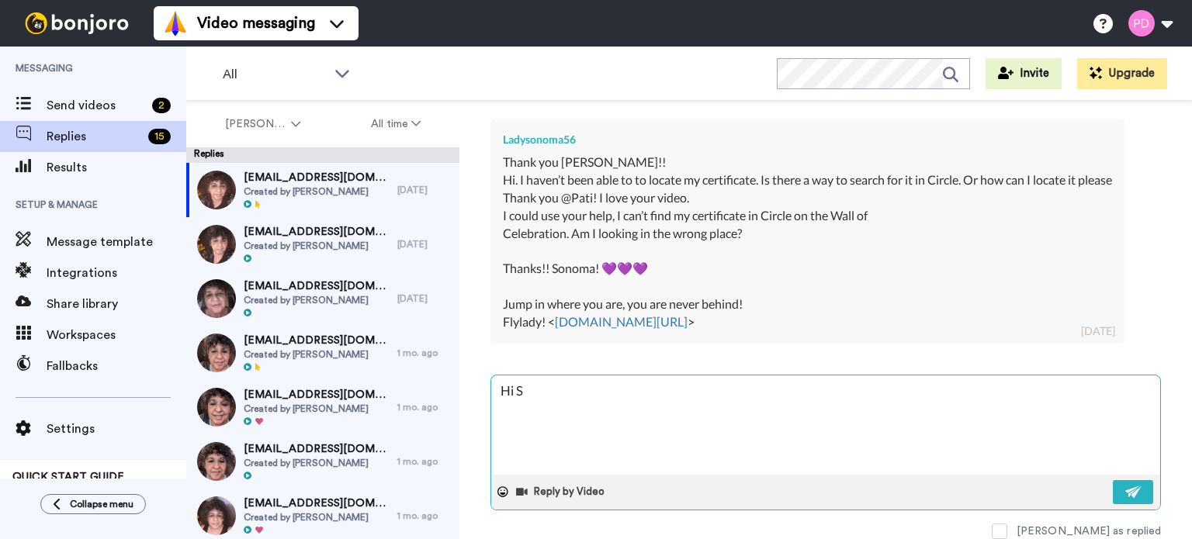
type textarea "Hi So"
type textarea "x"
type textarea "Hi Son"
type textarea "x"
type textarea "Hi [PERSON_NAME]"
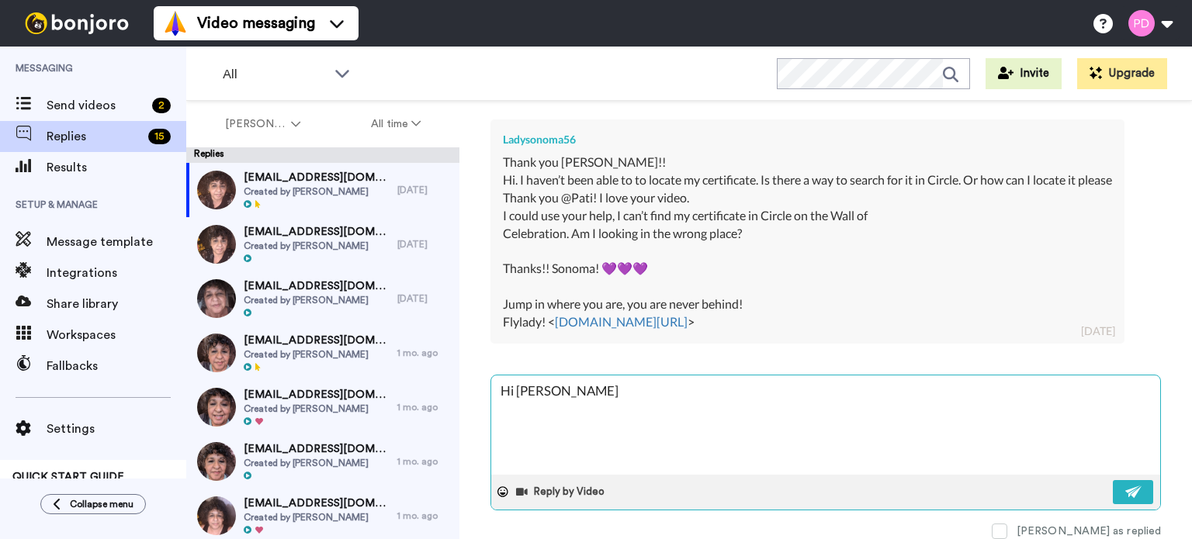
type textarea "x"
type textarea "Hi Sonom"
type textarea "x"
type textarea "Hi Sonoma"
type textarea "x"
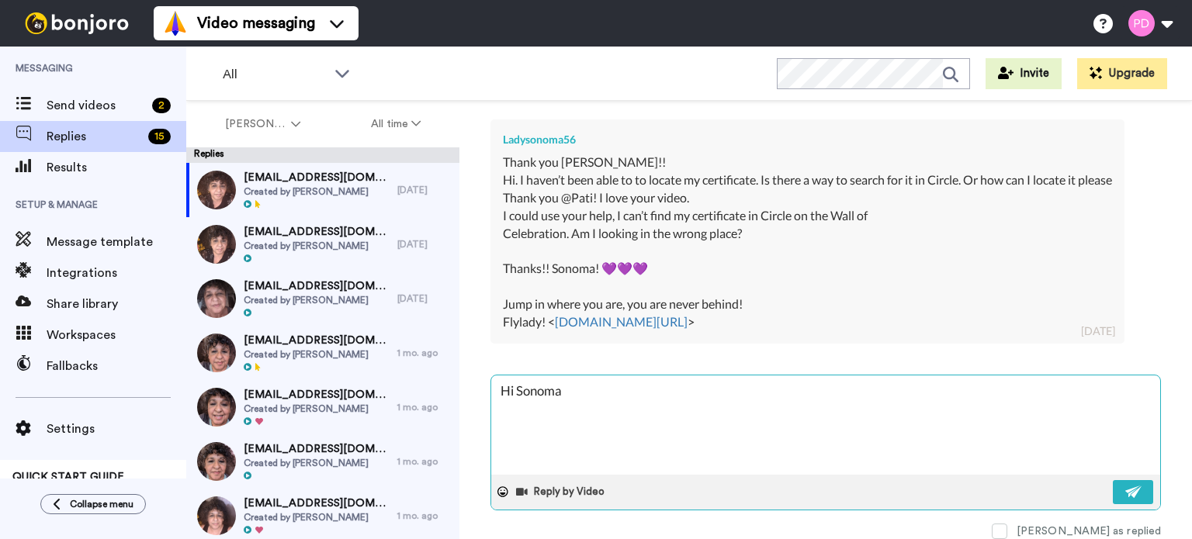
type textarea "Hi Sonoma,"
type textarea "x"
type textarea "Hi Sonoma,"
type textarea "x"
type textarea "Hi Sonoma,"
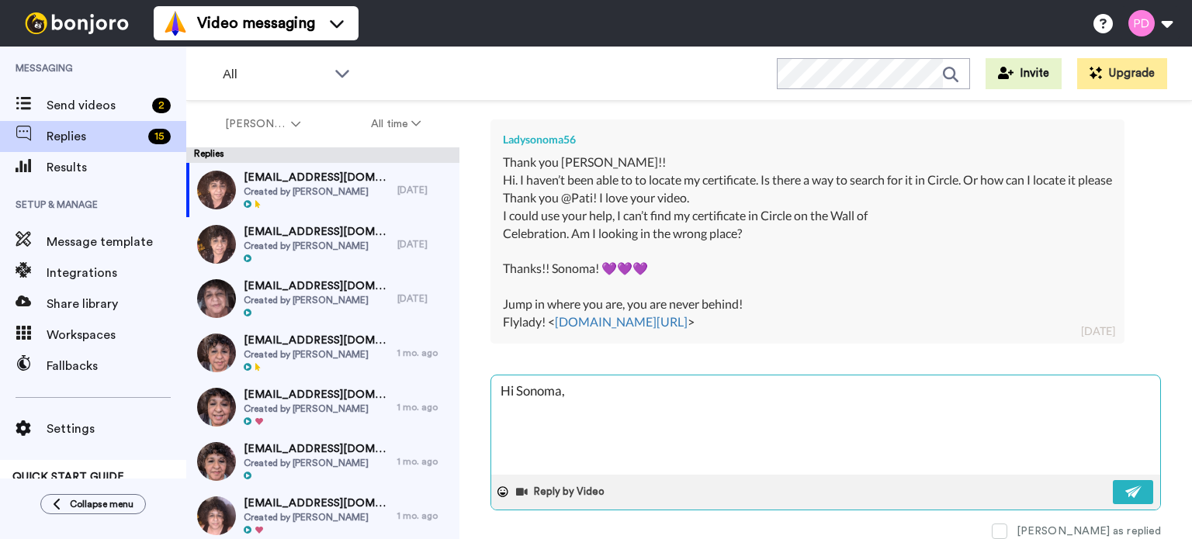
type textarea "x"
type textarea "Hi Sonoma, I"
type textarea "x"
type textarea "Hi Sonoma, I"
type textarea "x"
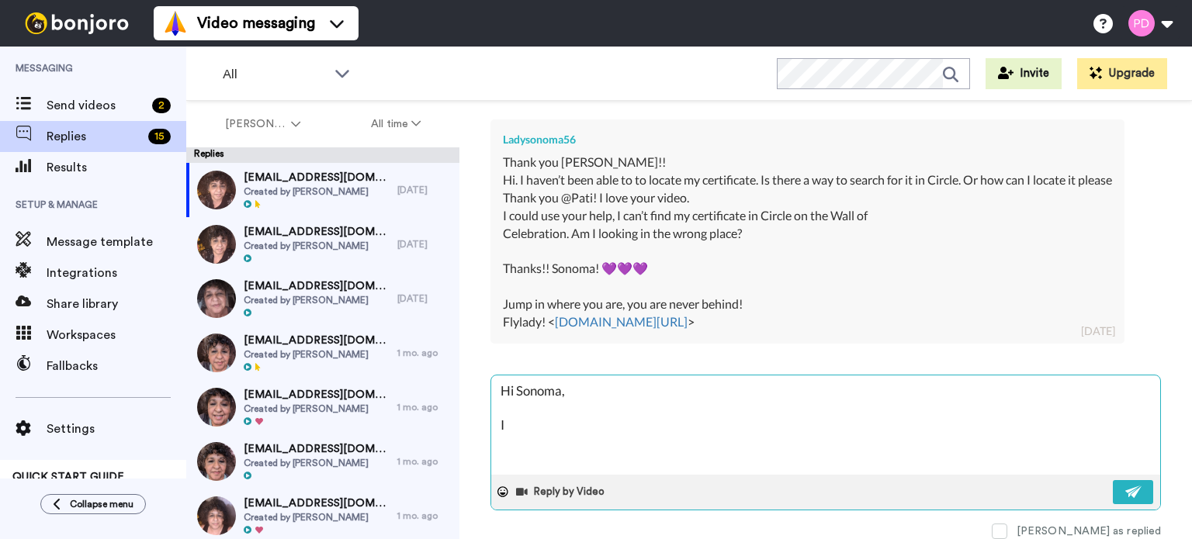
type textarea "Hi Sonoma, I a"
type textarea "x"
type textarea "Hi Sonoma, I am"
type textarea "x"
type textarea "Hi Sonoma, I am"
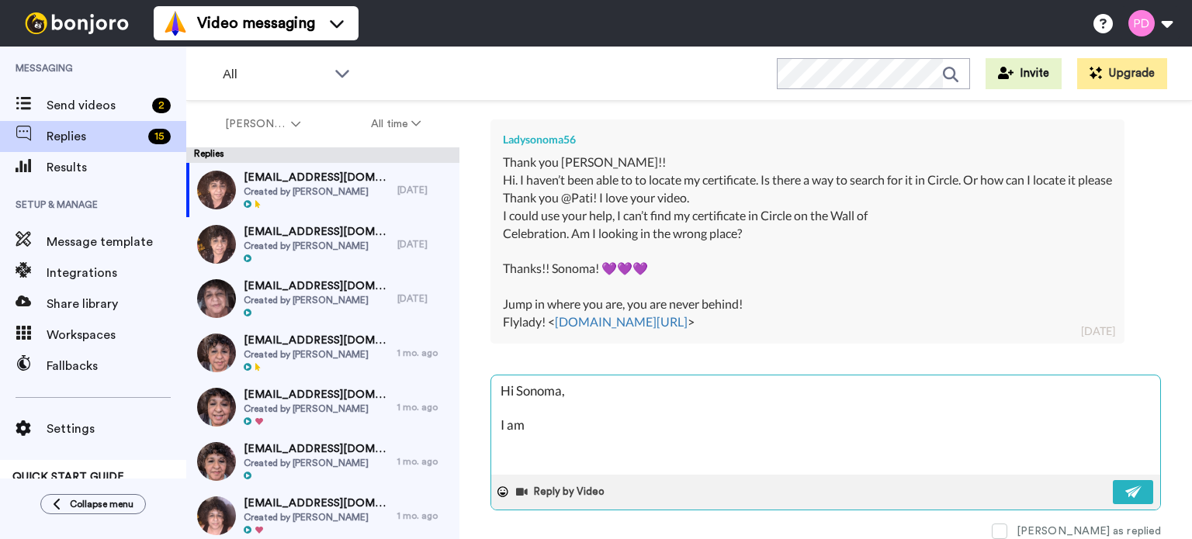
type textarea "x"
type textarea "Hi Sonoma, I am s"
type textarea "x"
type textarea "Hi Sonoma, I am so"
type textarea "x"
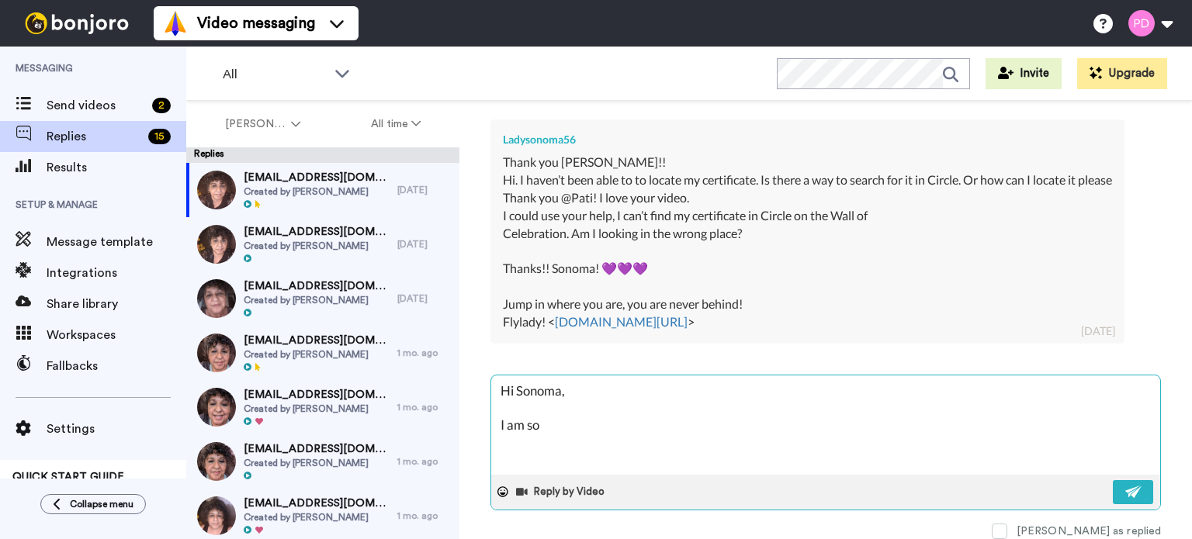
type textarea "Hi Sonoma, I am so"
type textarea "x"
type textarea "Hi Sonoma, I am so s"
type textarea "x"
type textarea "Hi Sonoma, I am so so"
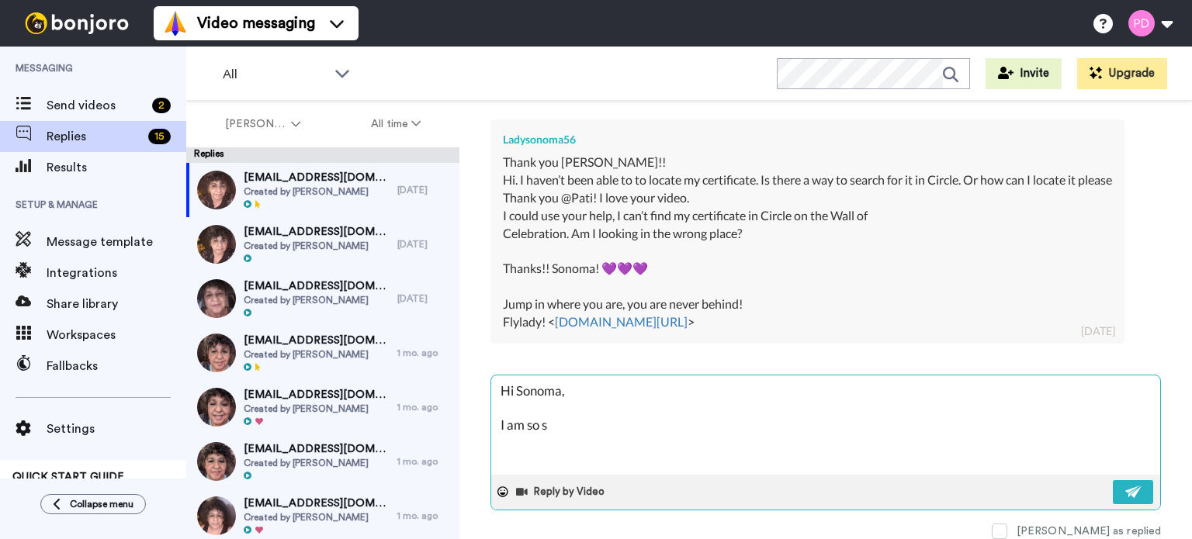
type textarea "x"
type textarea "Hi Sonoma, I am so sor"
type textarea "x"
type textarea "Hi Sonoma, I am so sorr"
type textarea "x"
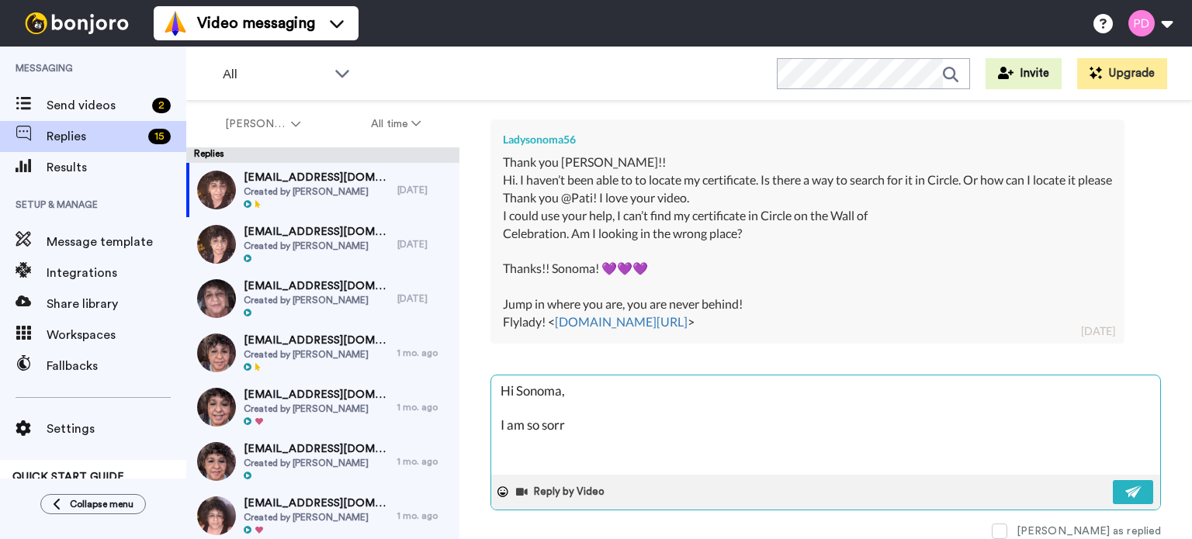
type textarea "Hi Sonoma, I am so sorry"
type textarea "x"
type textarea "Hi Sonoma, I am so sorry"
type textarea "x"
type textarea "Hi Sonoma, I am so sorry f"
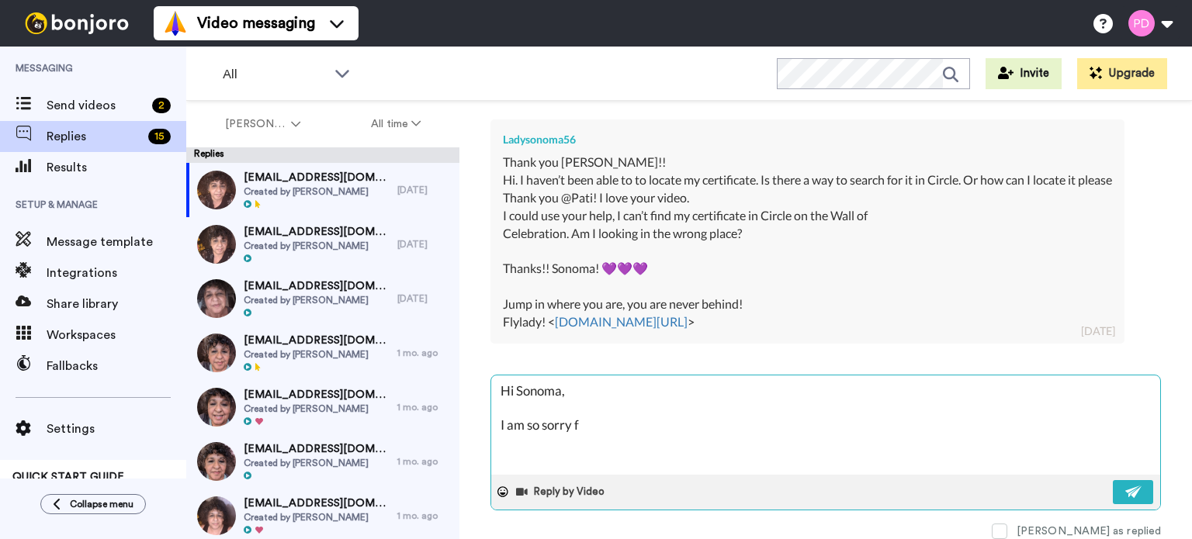
type textarea "x"
type textarea "Hi Sonoma, I am so sorry fo"
type textarea "x"
type textarea "Hi Sonoma, I am so sorry for"
type textarea "x"
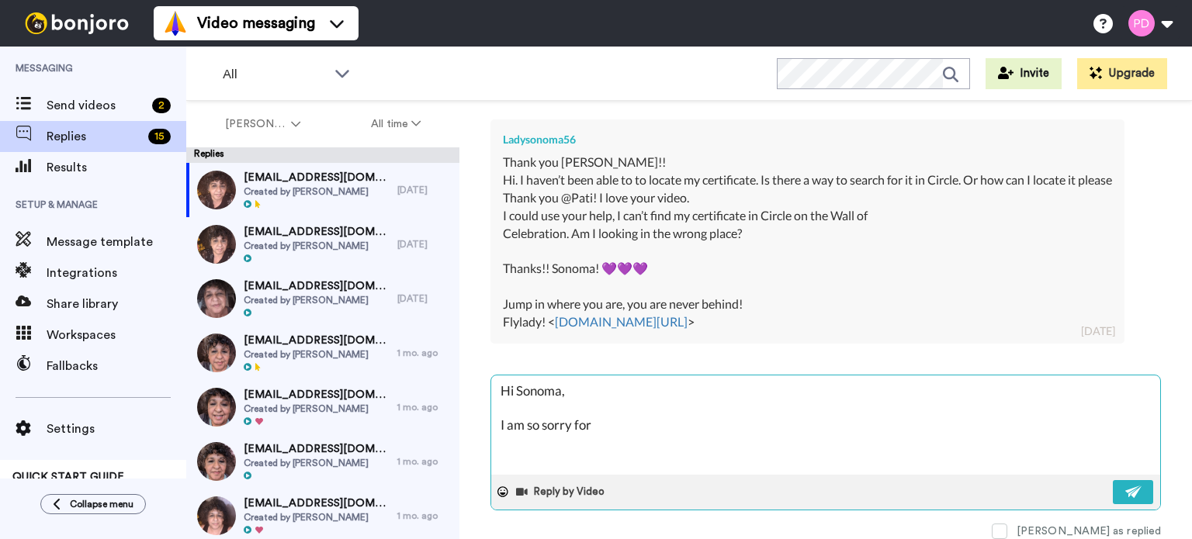
type textarea "Hi Sonoma, I am so sorry for"
type textarea "x"
type textarea "Hi Sonoma, I am so sorry for t"
type textarea "x"
type textarea "Hi Sonoma, I am so sorry for th"
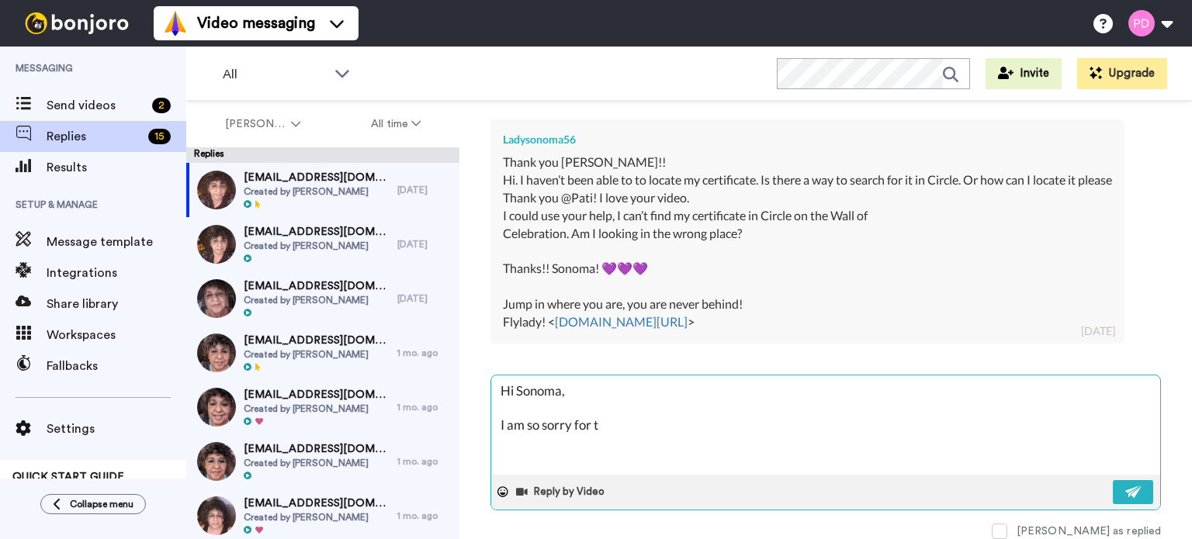
type textarea "x"
type textarea "Hi Sonoma, I am so sorry for the"
type textarea "x"
type textarea "Hi Sonoma, I am so sorry for the"
type textarea "x"
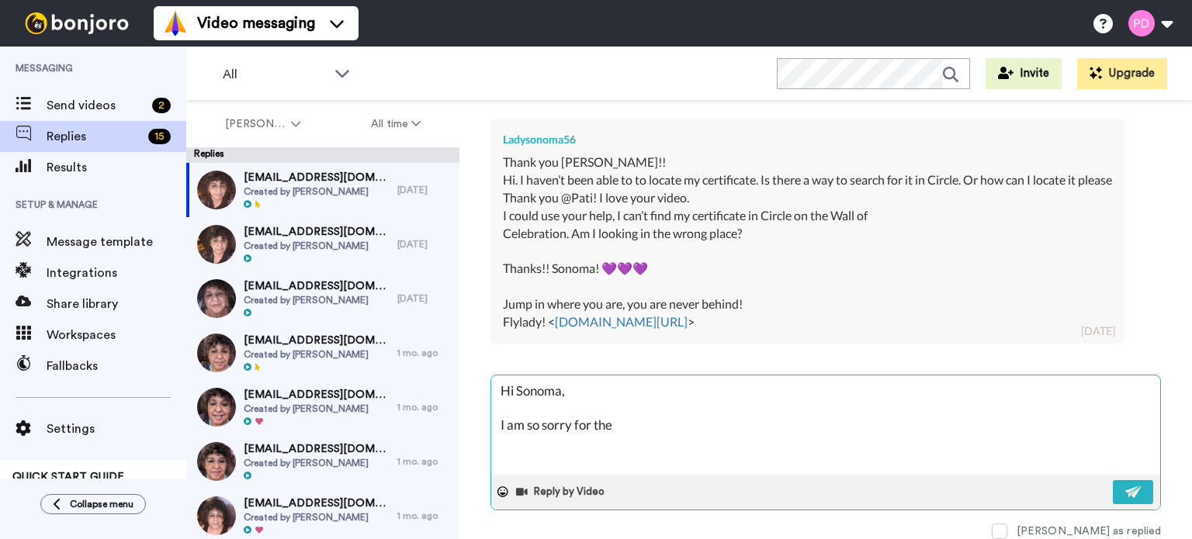
type textarea "Hi Sonoma, I am so sorry for the d"
type textarea "x"
type textarea "Hi Sonoma, I am so sorry for the de"
type textarea "x"
type textarea "Hi Sonoma, I am so sorry for the del"
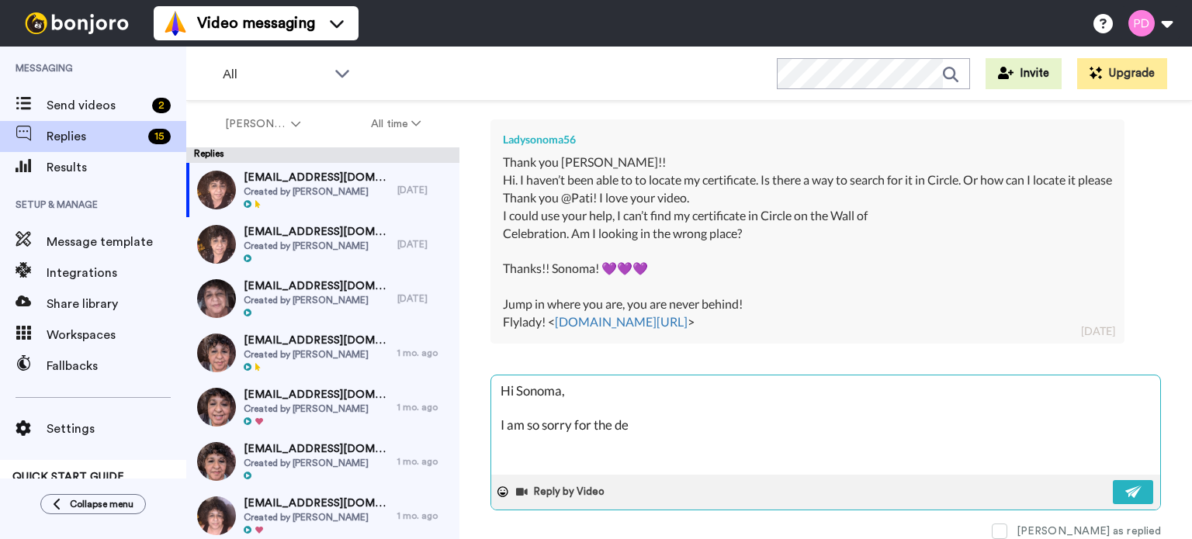
type textarea "x"
type textarea "Hi Sonoma, I am so sorry for the dela"
type textarea "x"
type textarea "Hi Sonoma, I am so sorry for the delay"
type textarea "x"
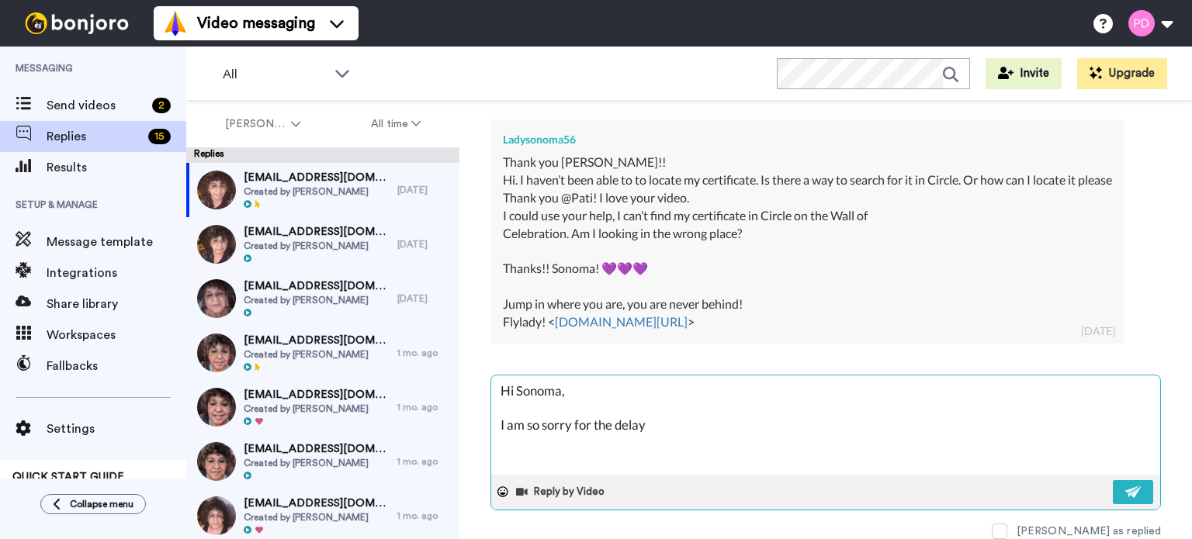
type textarea "Hi Sonoma, I am so sorry for the delay"
type textarea "x"
type textarea "Hi Sonoma, I am so sorry for the delay i"
type textarea "x"
type textarea "Hi Sonoma, I am so sorry for the delay in"
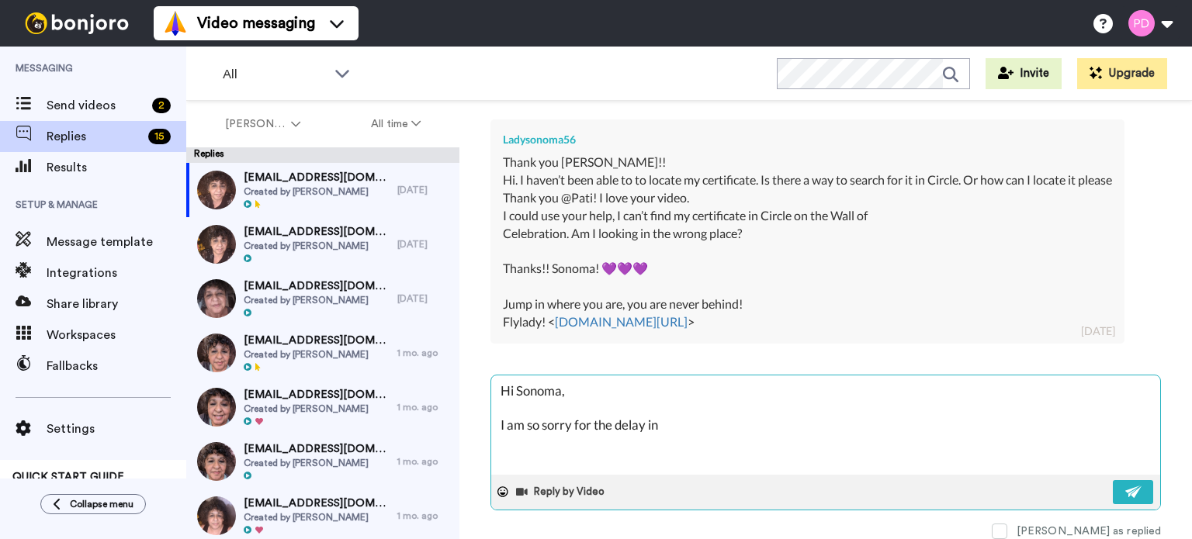
type textarea "x"
type textarea "Hi Sonoma, I am so sorry for the delay in"
type textarea "x"
type textarea "Hi Sonoma, I am so sorry for the delay in g"
type textarea "x"
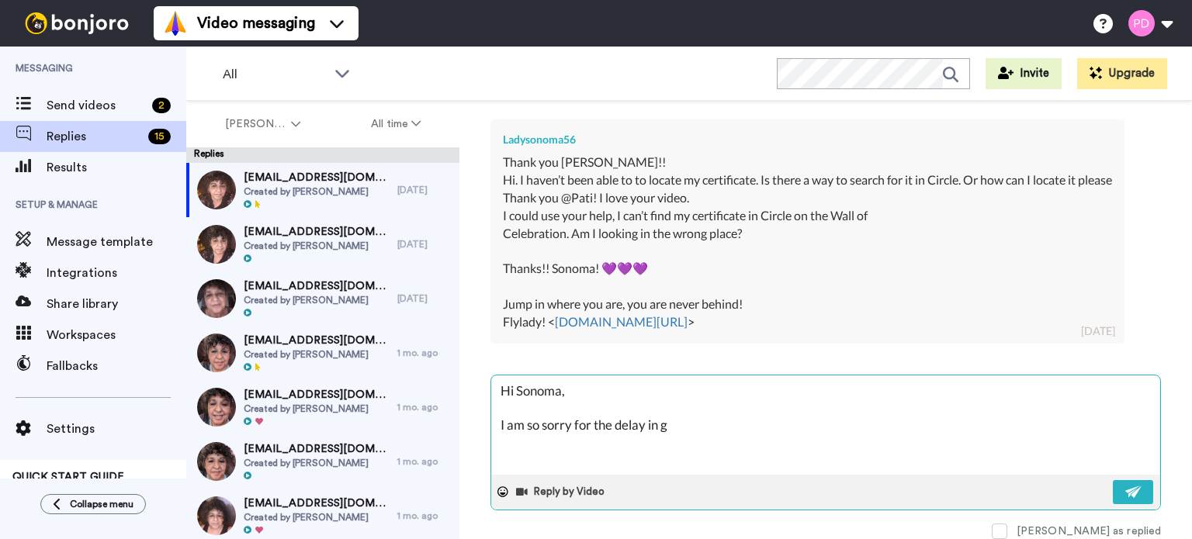
type textarea "Hi Sonoma, I am so sorry for the delay in ge"
type textarea "x"
type textarea "Hi Sonoma, I am so sorry for the delay in get"
type textarea "x"
type textarea "Hi Sonoma, I am so sorry for the delay in gett"
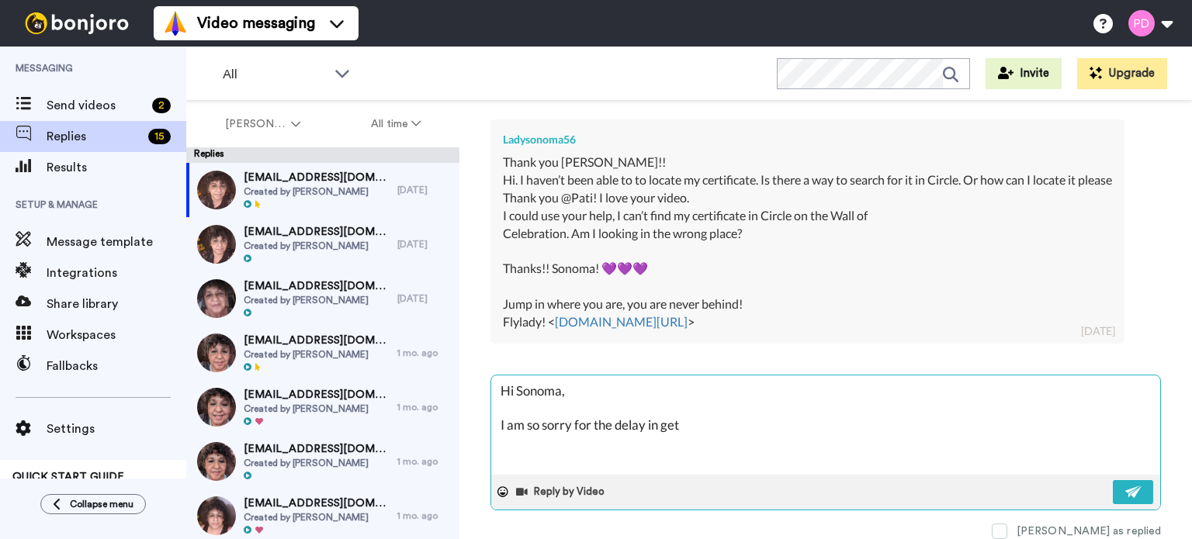
type textarea "x"
type textarea "Hi Sonoma, I am so sorry for the delay in getti"
type textarea "x"
type textarea "Hi Sonoma, I am so sorry for the delay in gettin"
type textarea "x"
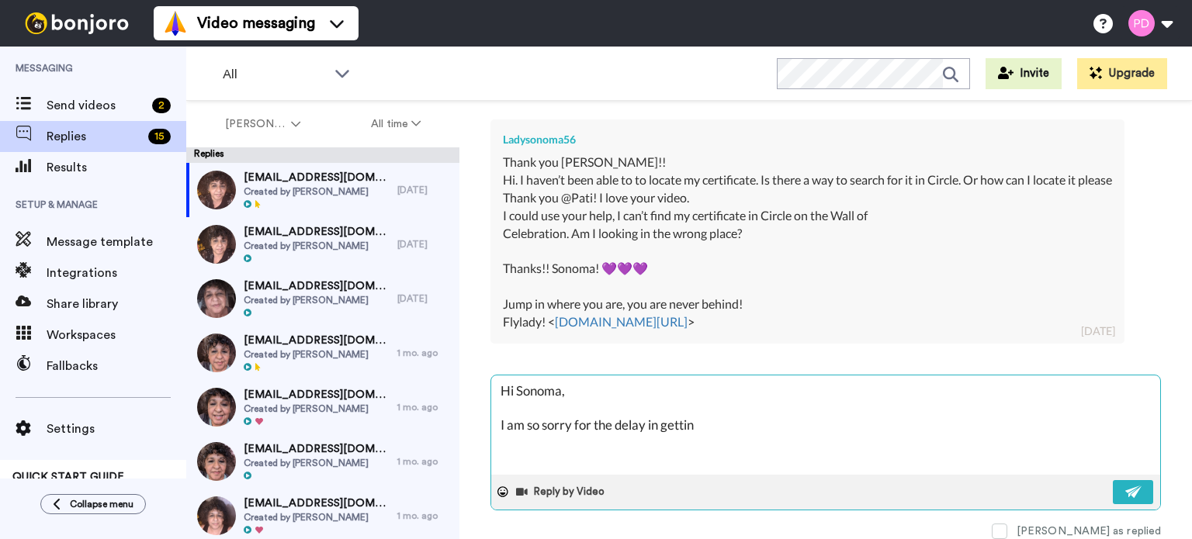
type textarea "Hi Sonoma, I am so sorry for the delay in getting"
type textarea "x"
type textarea "Hi Sonoma, I am so sorry for the delay in getting"
type textarea "x"
type textarea "Hi Sonoma, I am so sorry for the delay in getting b"
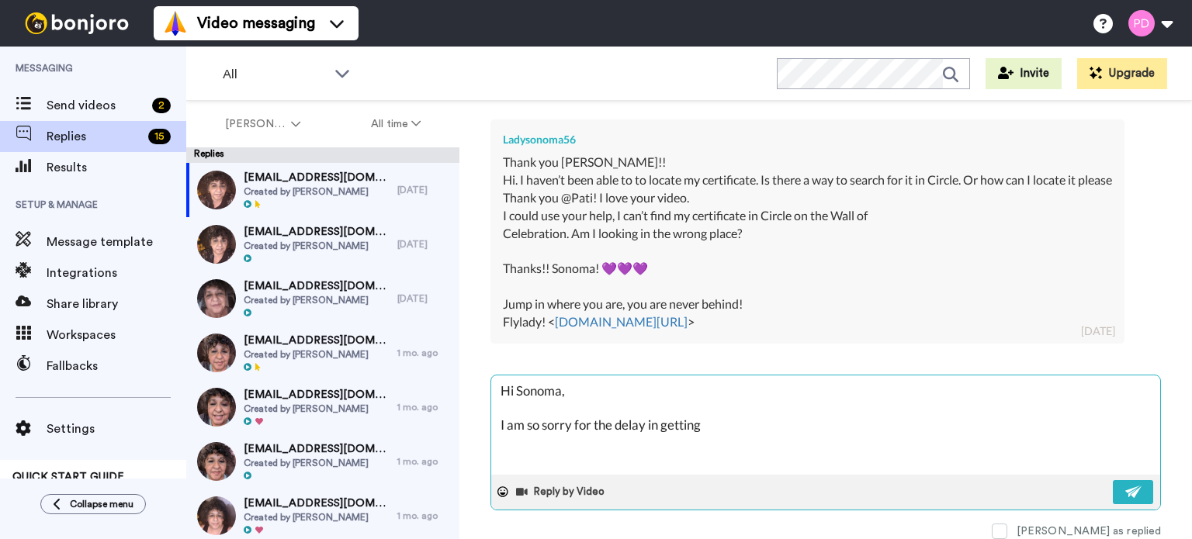
type textarea "x"
type textarea "Hi Sonoma, I am so sorry for the delay in getting ba"
type textarea "x"
type textarea "Hi Sonoma, I am so sorry for the delay in getting bac"
type textarea "x"
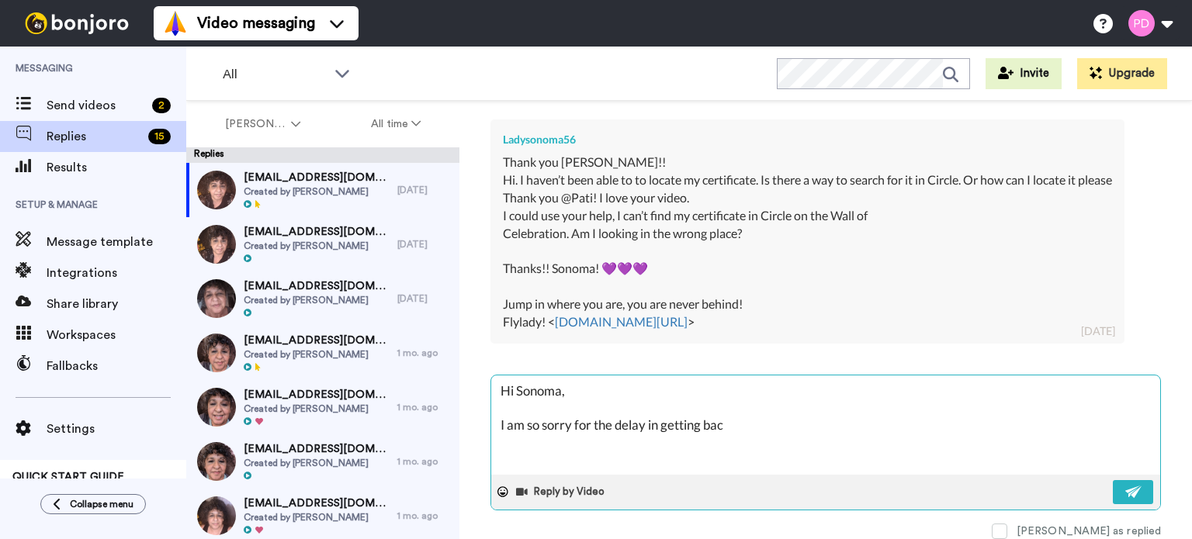
type textarea "Hi Sonoma, I am so sorry for the delay in getting back"
type textarea "x"
type textarea "Hi Sonoma, I am so sorry for the delay in getting back"
type textarea "x"
type textarea "Hi Sonoma, I am so sorry for the delay in getting back t"
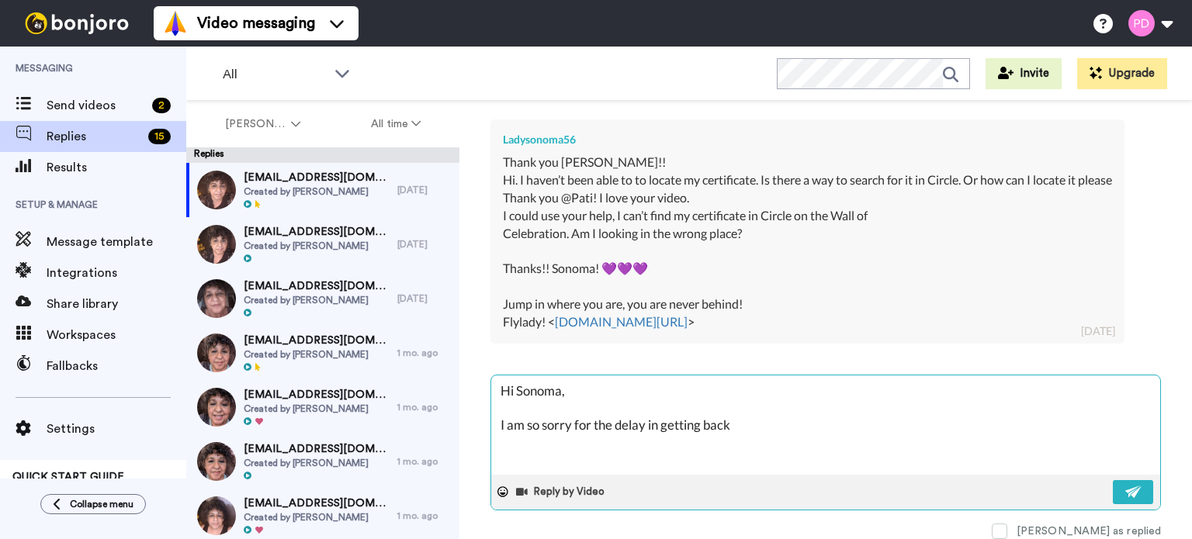
type textarea "x"
type textarea "Hi Sonoma, I am so sorry for the delay in getting back to"
type textarea "x"
type textarea "Hi Sonoma, I am so sorry for the delay in getting back to"
type textarea "x"
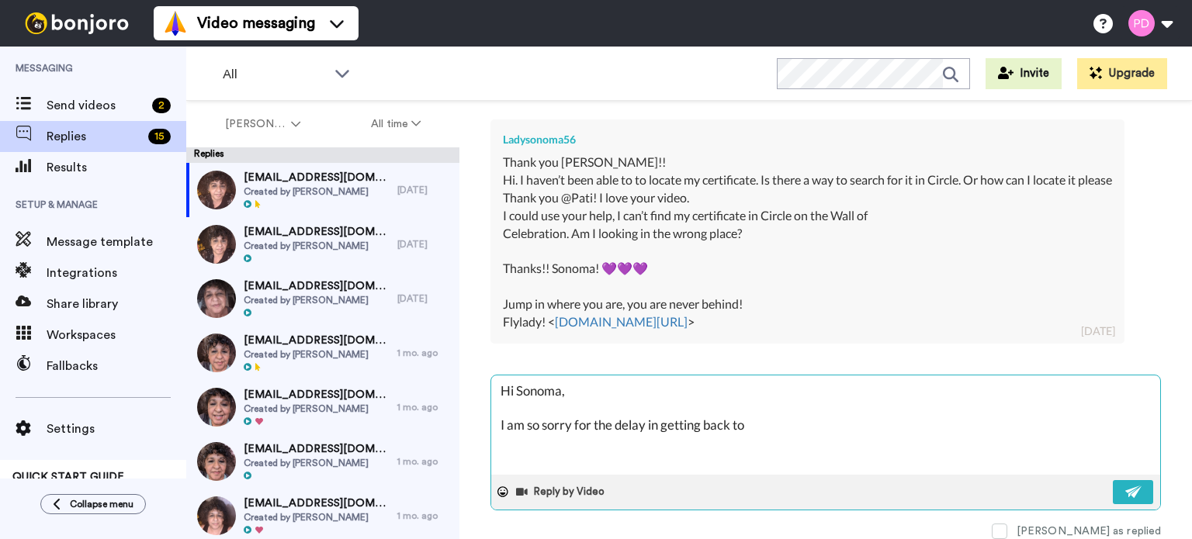
type textarea "Hi Sonoma, I am so sorry for the delay in getting back to y"
type textarea "x"
type textarea "Hi Sonoma, I am so sorry for the delay in getting back to yo"
type textarea "x"
type textarea "Hi Sonoma, I am so sorry for the delay in getting back to you"
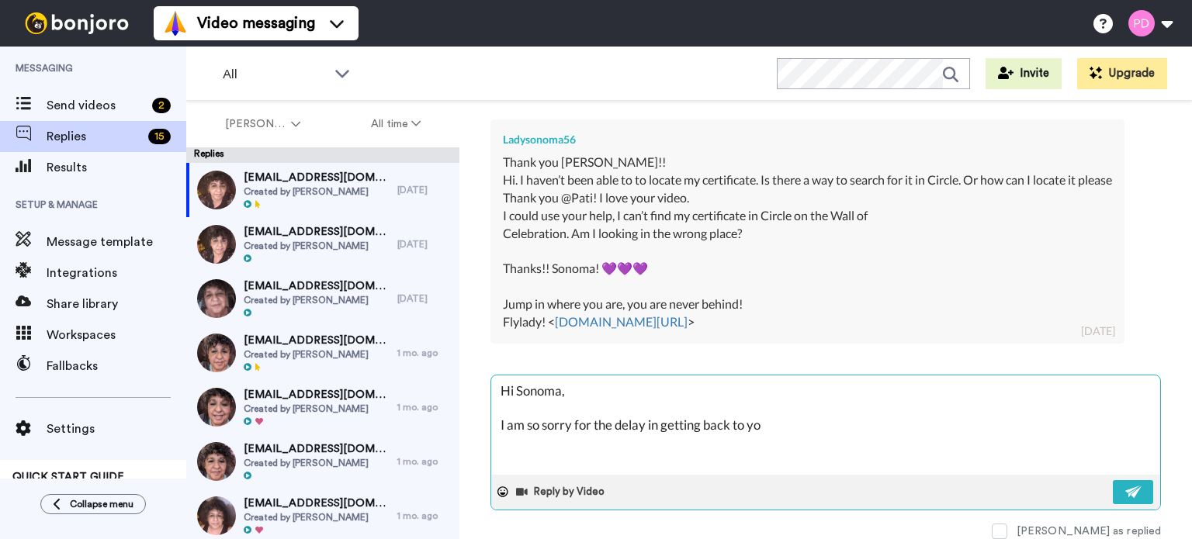
type textarea "x"
type textarea "Hi Sonoma, I am so sorry for the delay in getting back to you."
type textarea "x"
type textarea "Hi Sonoma, I am so sorry for the delay in getting back to you."
type textarea "x"
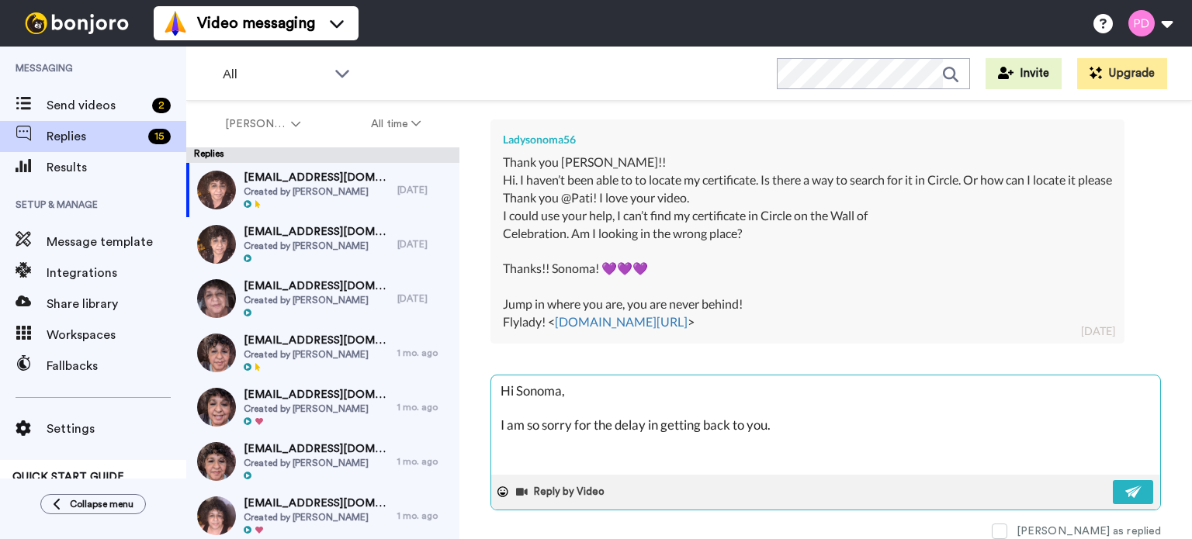
type textarea "Hi Sonoma, I am so sorry for the delay in getting back to you. I"
type textarea "x"
type textarea "Hi Sonoma, I am so sorry for the delay in getting back to you. I"
type textarea "x"
type textarea "Hi Sonoma, I am so sorry for the delay in getting back to you. I w"
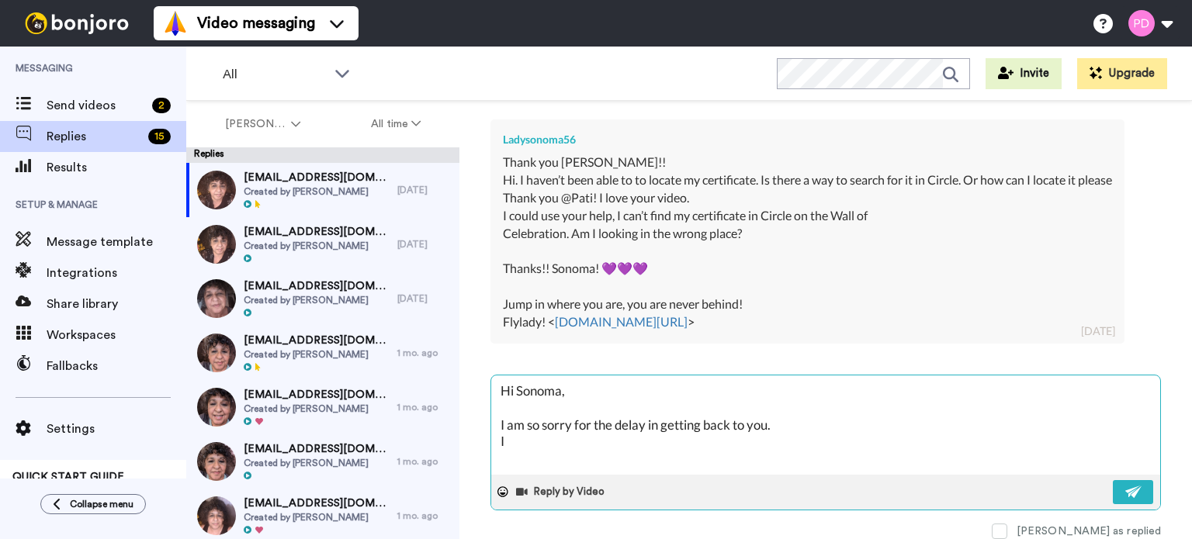
type textarea "x"
type textarea "Hi Sonoma, I am so sorry for the delay in getting back to you. I wi"
type textarea "x"
type textarea "Hi Sonoma, I am so sorry for the delay in getting back to you. I wil"
type textarea "x"
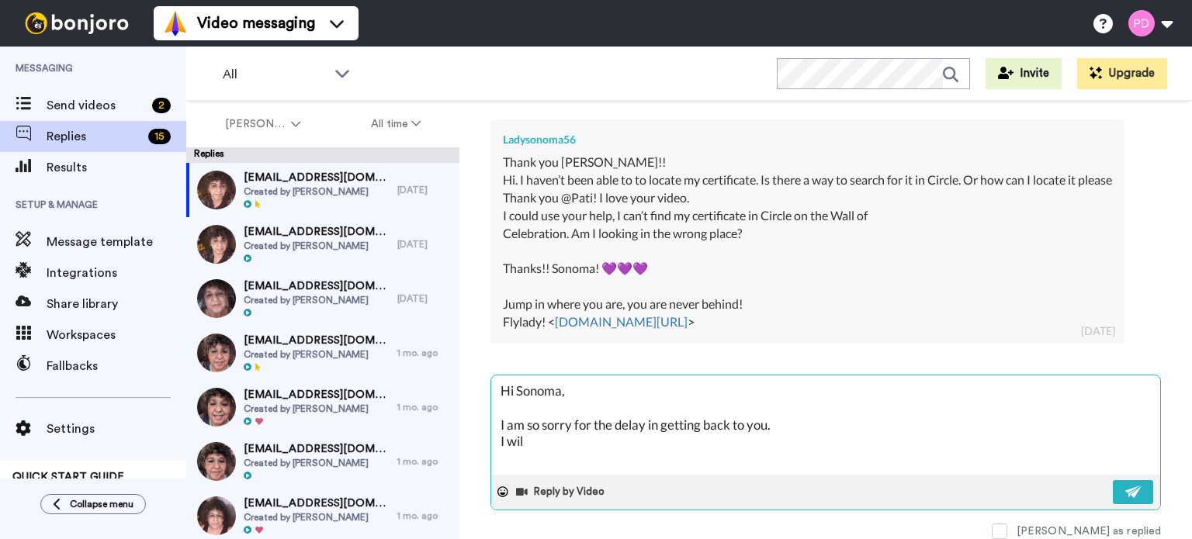
type textarea "Hi Sonoma, I am so sorry for the delay in getting back to you. I will"
type textarea "x"
type textarea "Hi Sonoma, I am so sorry for the delay in getting back to you. I will"
type textarea "x"
type textarea "Hi Sonoma, I am so sorry for the delay in getting back to you. I will c"
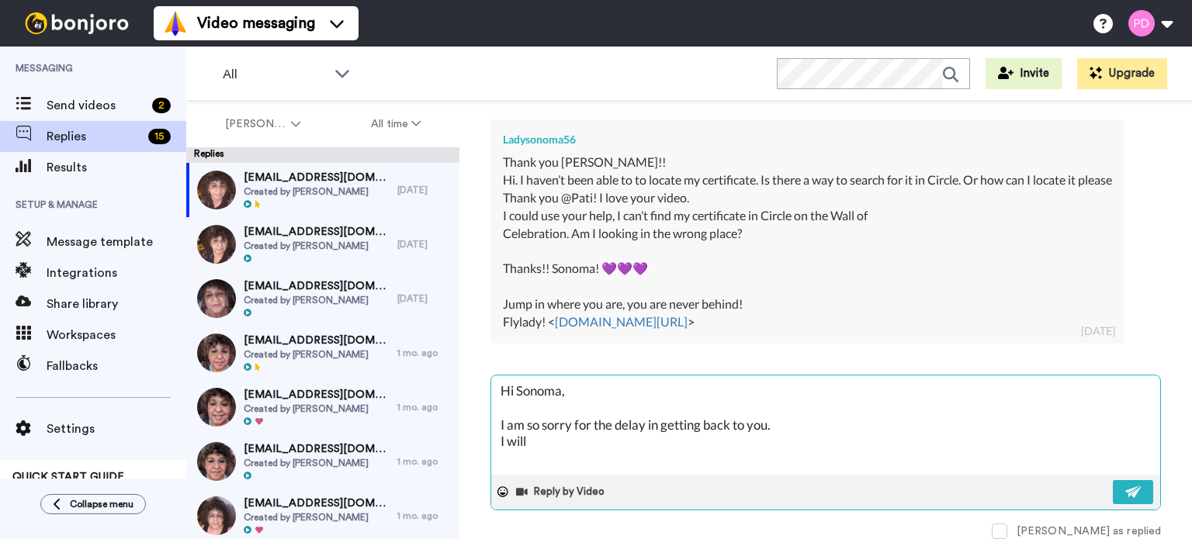
type textarea "x"
type textarea "Hi Sonoma, I am so sorry for the delay in getting back to you. I will ch"
type textarea "x"
type textarea "Hi Sonoma, I am so sorry for the delay in getting back to you. I will che"
type textarea "x"
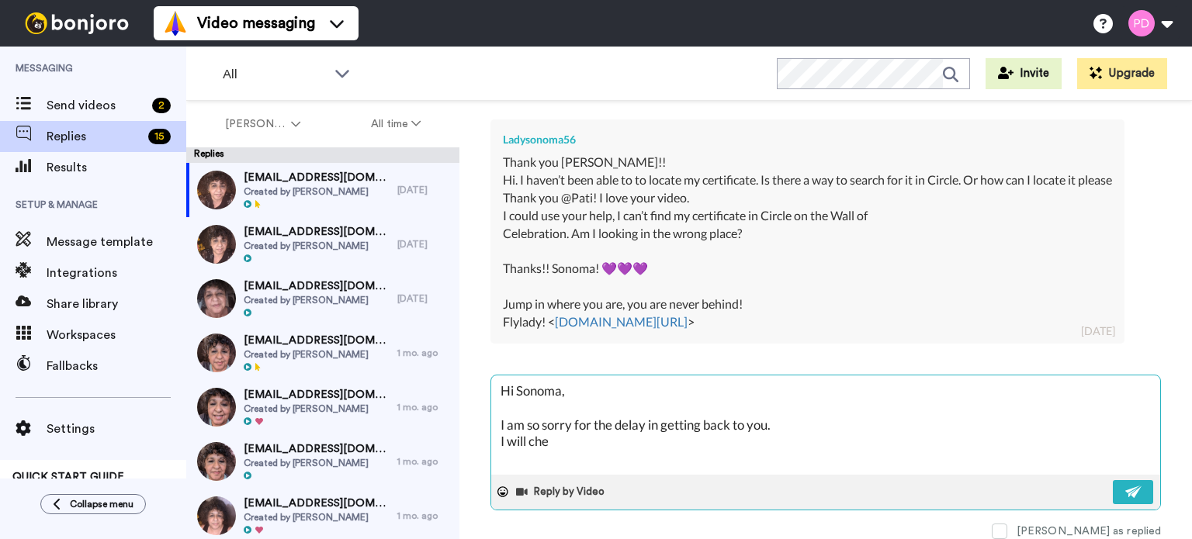
type textarea "Hi Sonoma, I am so sorry for the delay in getting back to you. I will chec"
type textarea "x"
type textarea "Hi Sonoma, I am so sorry for the delay in getting back to you. I will check"
type textarea "x"
type textarea "Hi Sonoma, I am so sorry for the delay in getting back to you. I will check"
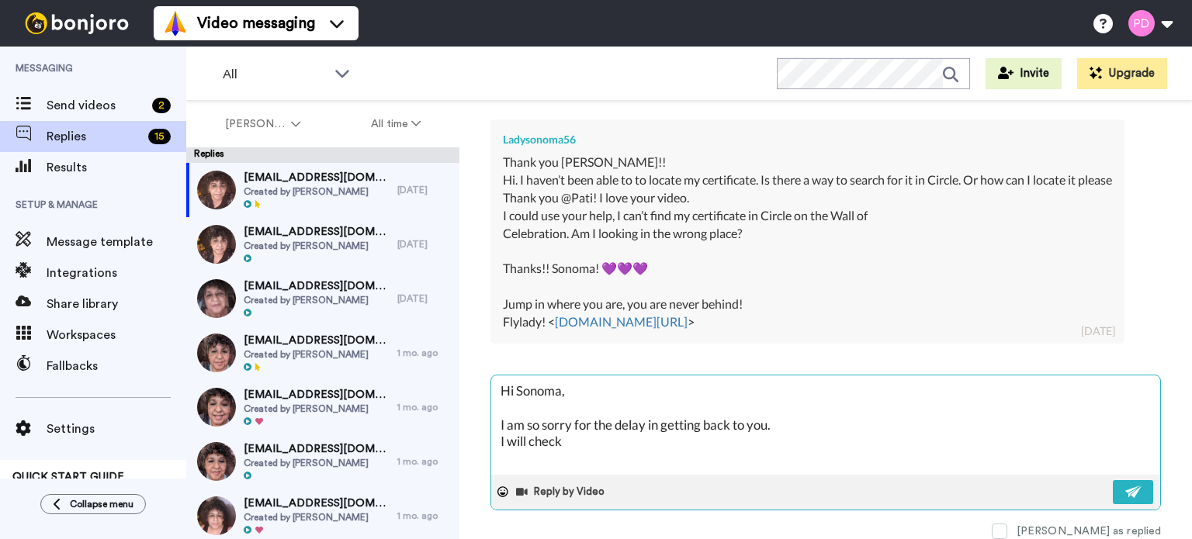
type textarea "x"
type textarea "Hi Sonoma, I am so sorry for the delay in getting back to you. I will check w"
type textarea "x"
type textarea "Hi Sonoma, I am so sorry for the delay in getting back to you. I will check wi"
type textarea "x"
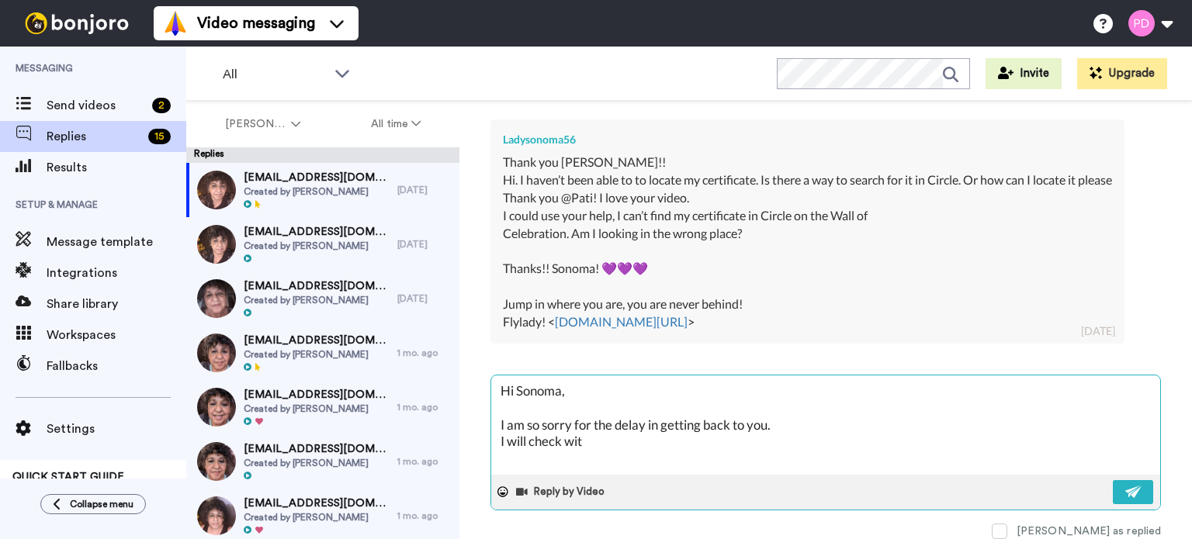
type textarea "Hi Sonoma, I am so sorry for the delay in getting back to you. I will check with"
type textarea "x"
type textarea "Hi Sonoma, I am so sorry for the delay in getting back to you. I will check with"
type textarea "x"
type textarea "Hi Sonoma, I am so sorry for the delay in getting back to you. I will check wit…"
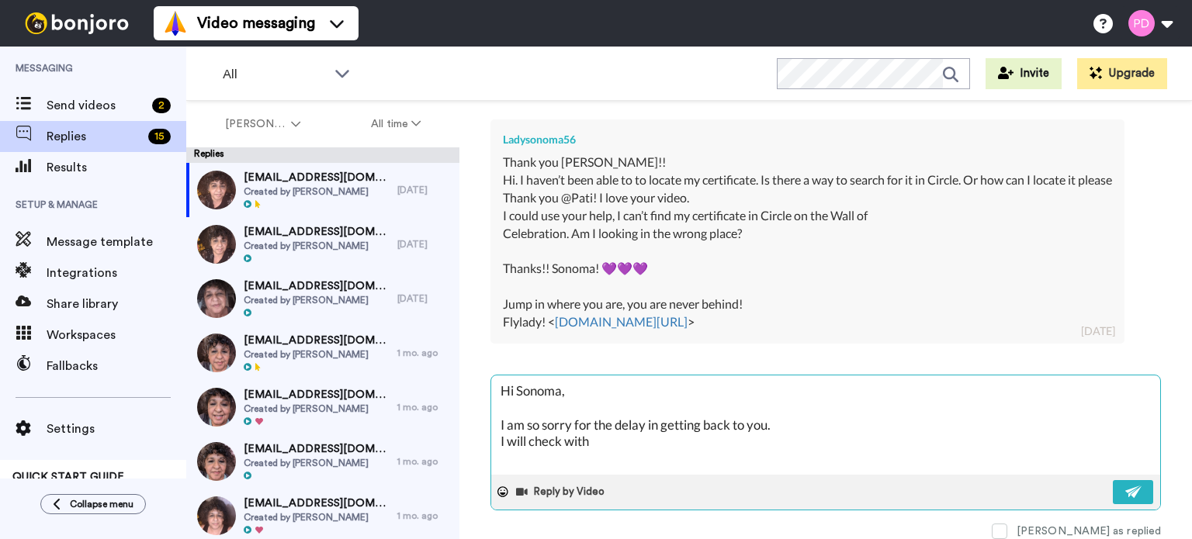
type textarea "x"
type textarea "Hi Sonoma, I am so sorry for the delay in getting back to you. I will check wit…"
type textarea "x"
type textarea "Hi Sonoma, I am so sorry for the delay in getting back to you. I will check wit…"
type textarea "x"
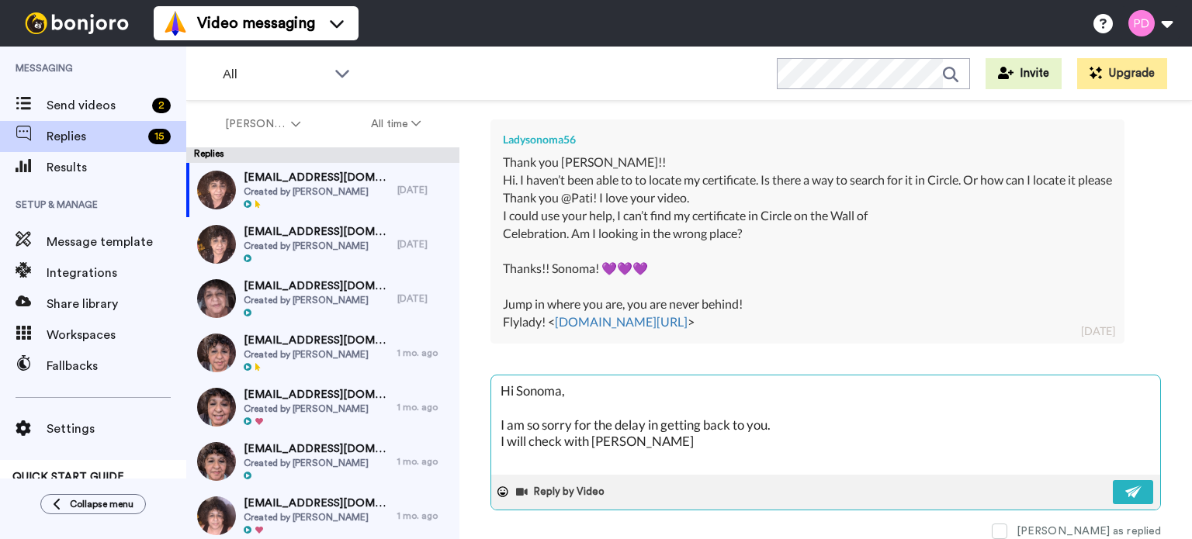
type textarea "Hi Sonoma, I am so sorry for the delay in getting back to you. I will check wit…"
type textarea "x"
type textarea "Hi Sonoma, I am so sorry for the delay in getting back to you. I will check wit…"
type textarea "x"
type textarea "Hi Sonoma, I am so sorry for the delay in getting back to you. I will check wit…"
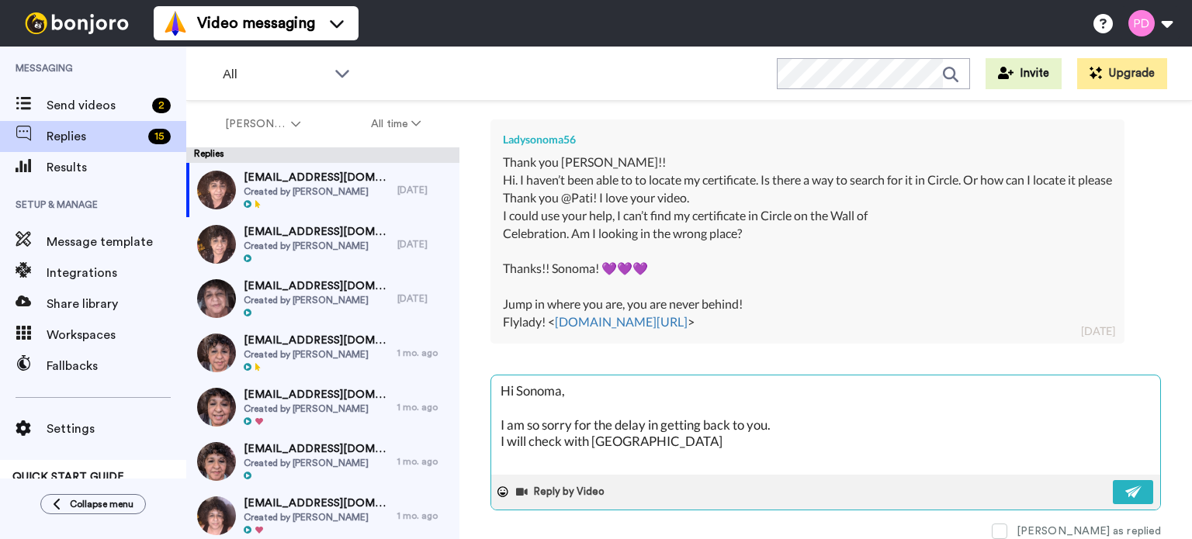
type textarea "x"
type textarea "Hi Sonoma, I am so sorry for the delay in getting back to you. I will check wit…"
type textarea "x"
type textarea "Hi Sonoma, I am so sorry for the delay in getting back to you. I will check wit…"
type textarea "x"
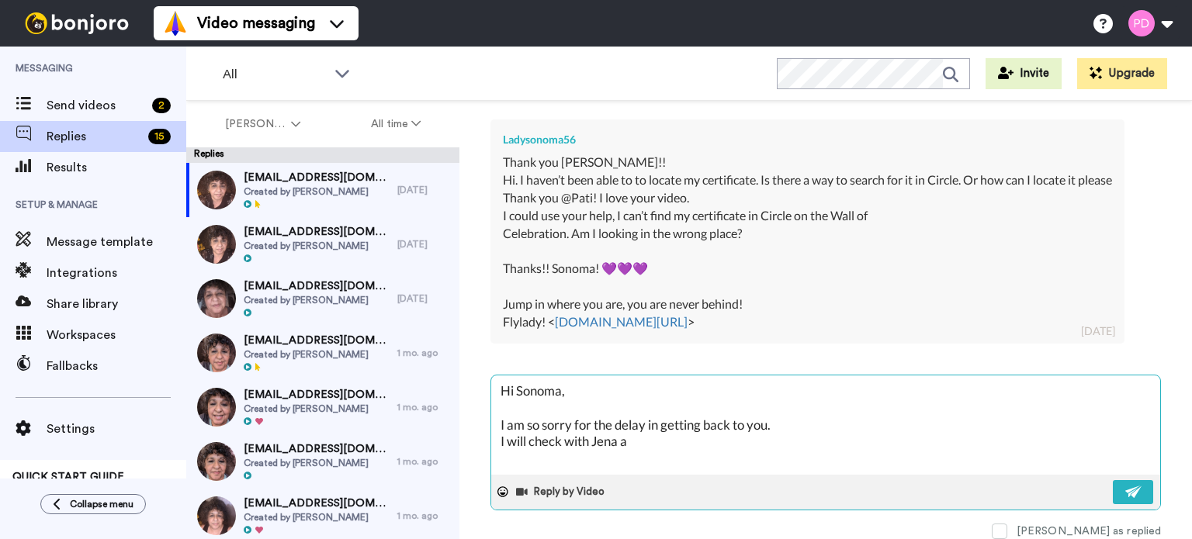
type textarea "Hi Sonoma, I am so sorry for the delay in getting back to you. I will check wit…"
type textarea "x"
type textarea "Hi Sonoma, I am so sorry for the delay in getting back to you. I will check wit…"
type textarea "x"
type textarea "Hi Sonoma, I am so sorry for the delay in getting back to you. I will check wit…"
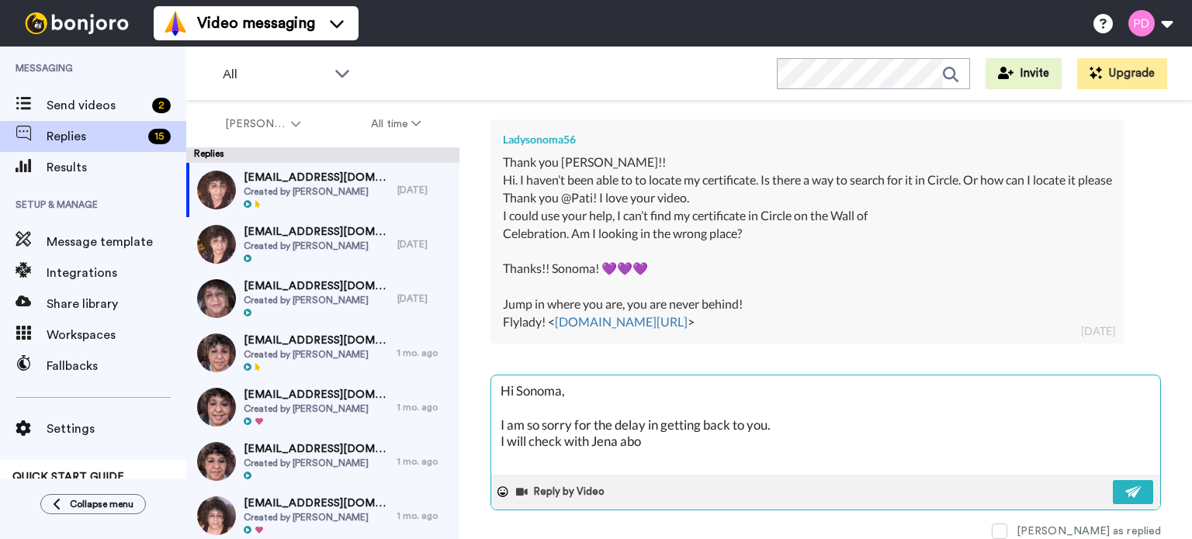
type textarea "x"
type textarea "Hi Sonoma, I am so sorry for the delay in getting back to you. I will check wit…"
type textarea "x"
type textarea "Hi Sonoma, I am so sorry for the delay in getting back to you. I will check wit…"
type textarea "x"
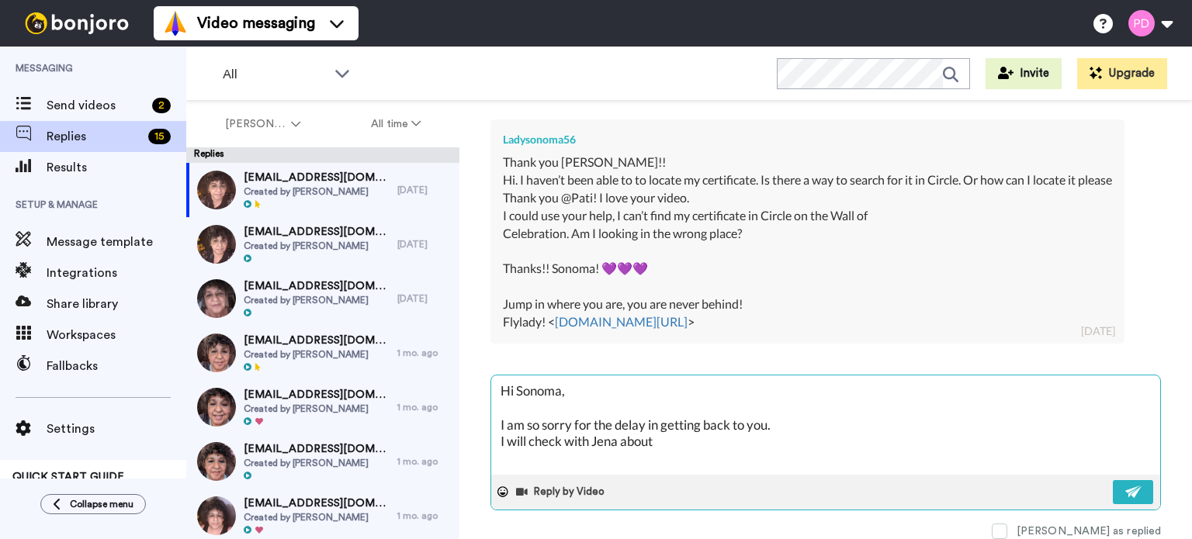
type textarea "Hi Sonoma, I am so sorry for the delay in getting back to you. I will check wit…"
type textarea "x"
type textarea "Hi Sonoma, I am so sorry for the delay in getting back to you. I will check wit…"
type textarea "x"
type textarea "Hi Sonoma, I am so sorry for the delay in getting back to you. I will check wit…"
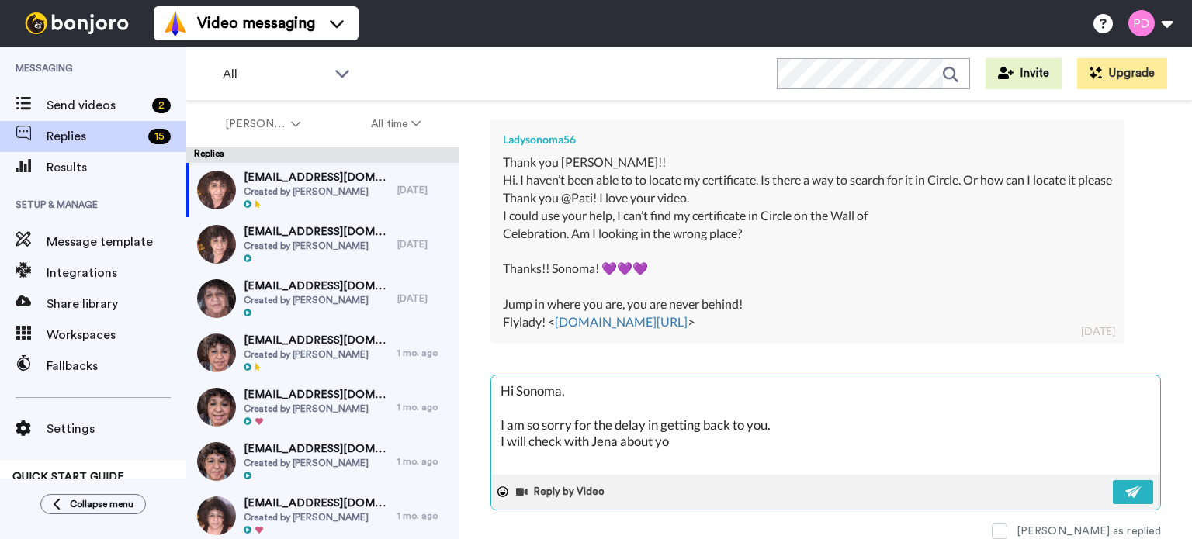
type textarea "x"
type textarea "Hi Sonoma, I am so sorry for the delay in getting back to you. I will check wit…"
type textarea "x"
type textarea "Hi Sonoma, I am so sorry for the delay in getting back to you. I will check wit…"
type textarea "x"
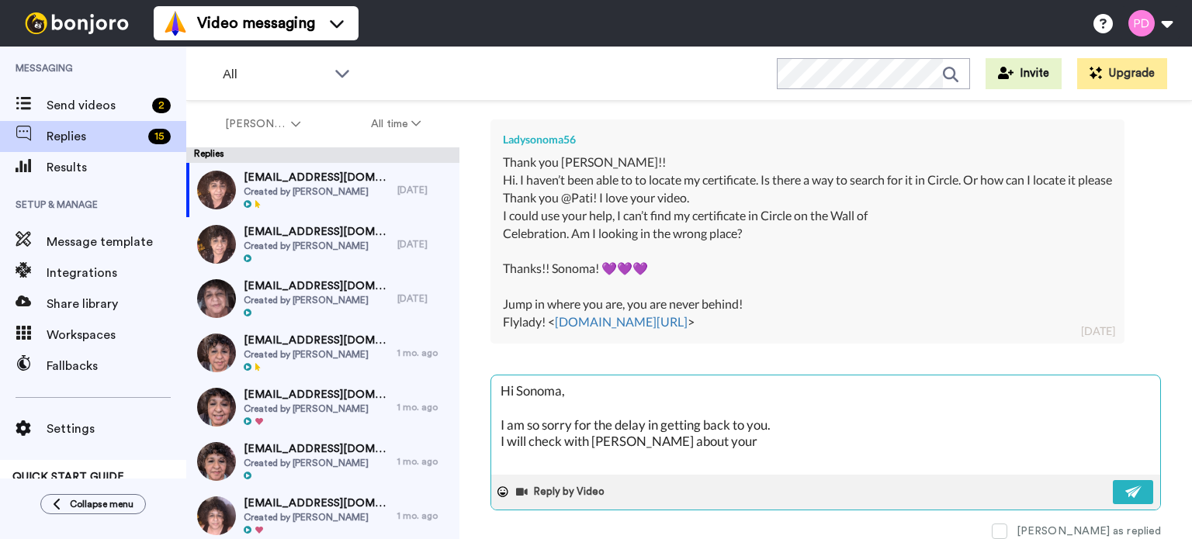
type textarea "Hi Sonoma, I am so sorry for the delay in getting back to you. I will check wit…"
type textarea "x"
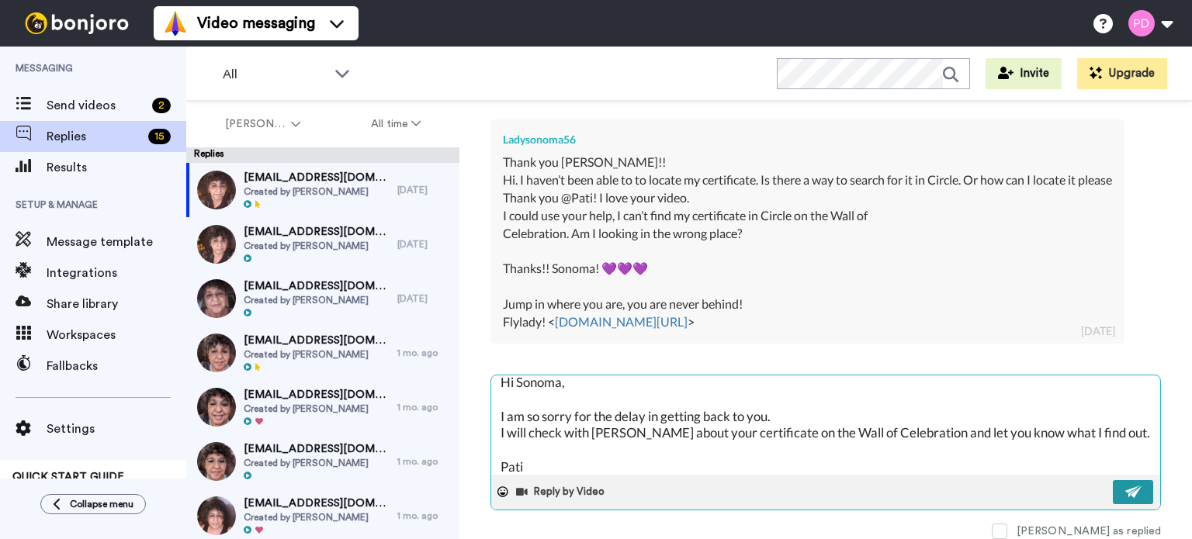
click at [1125, 494] on img at bounding box center [1133, 492] width 17 height 12
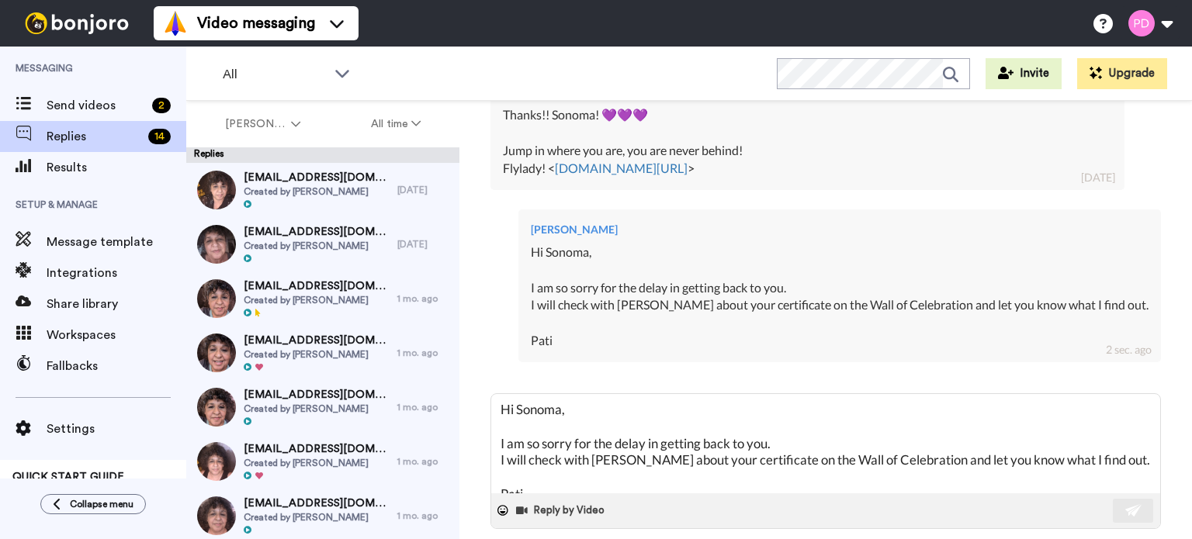
scroll to position [520, 0]
